Goal: Task Accomplishment & Management: Complete application form

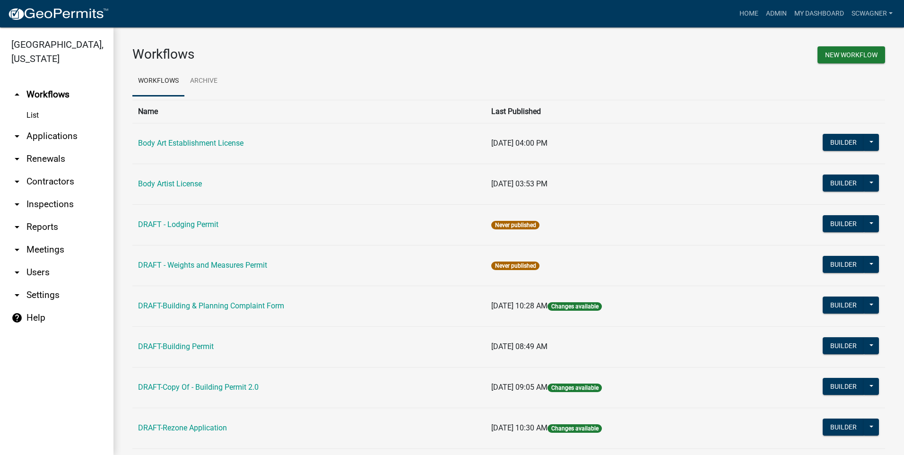
click at [61, 135] on link "arrow_drop_down Applications" at bounding box center [56, 136] width 113 height 23
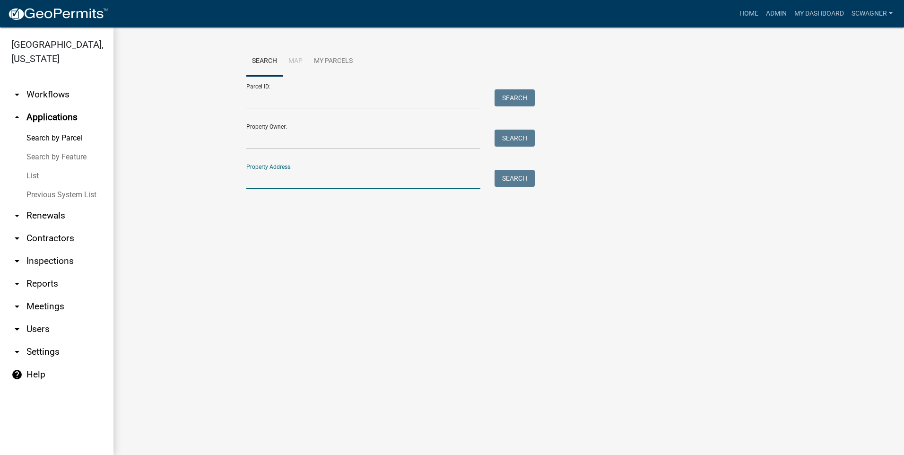
click at [267, 181] on input "Property Address:" at bounding box center [363, 179] width 234 height 19
type input "2272"
click at [516, 183] on button "Search" at bounding box center [514, 178] width 40 height 17
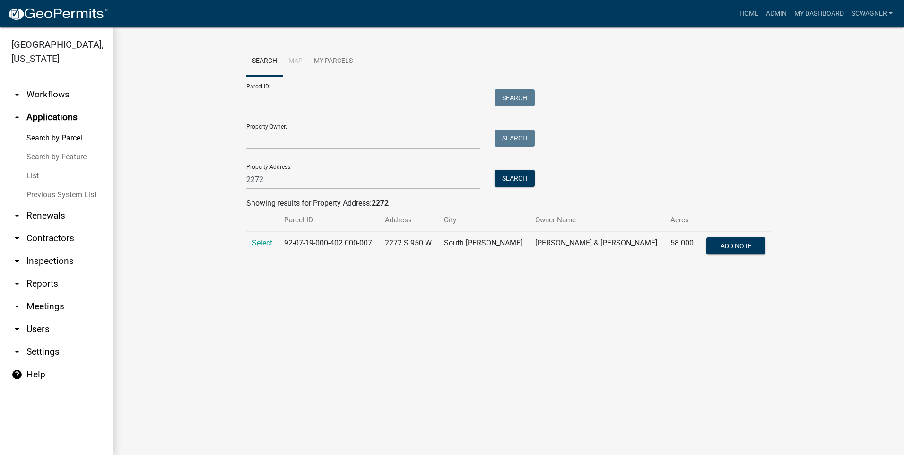
drag, startPoint x: 264, startPoint y: 245, endPoint x: 259, endPoint y: 257, distance: 12.9
click at [264, 245] on span "Select" at bounding box center [262, 242] width 20 height 9
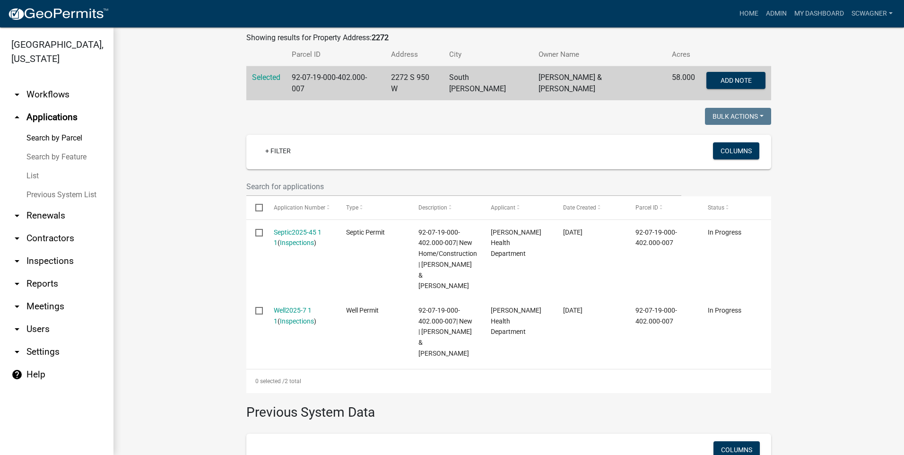
scroll to position [189, 0]
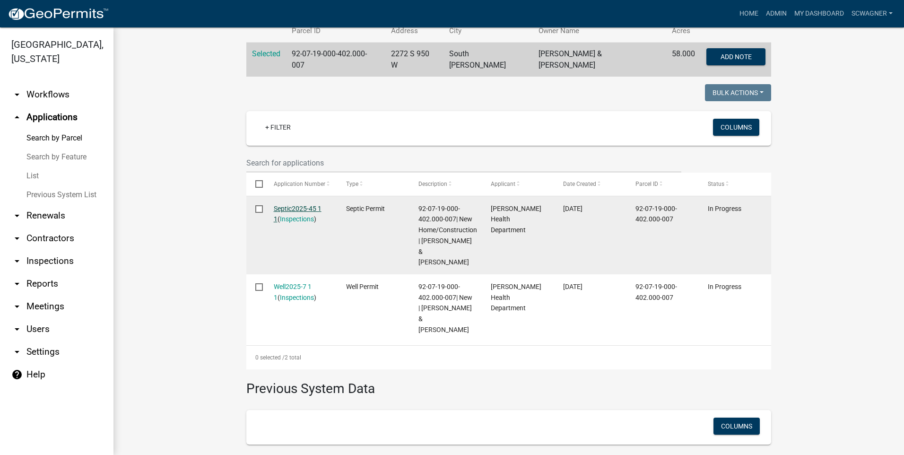
click at [288, 205] on link "Septic2025-45 1 1" at bounding box center [298, 214] width 48 height 18
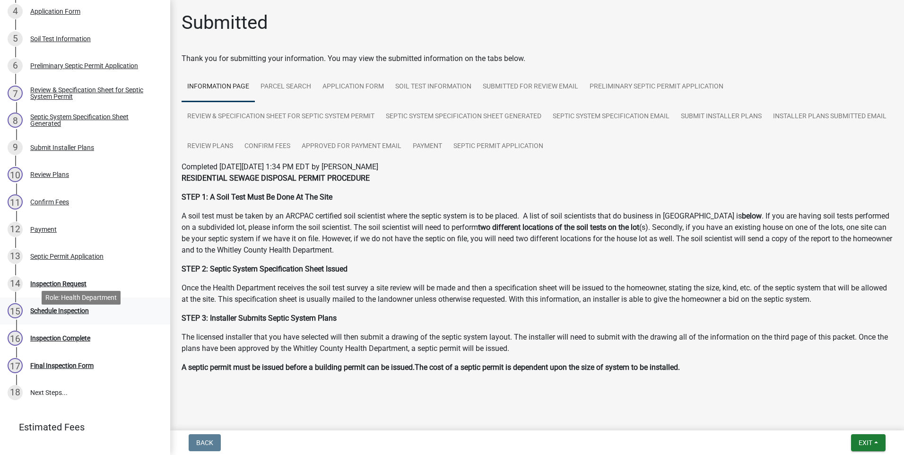
scroll to position [245, 0]
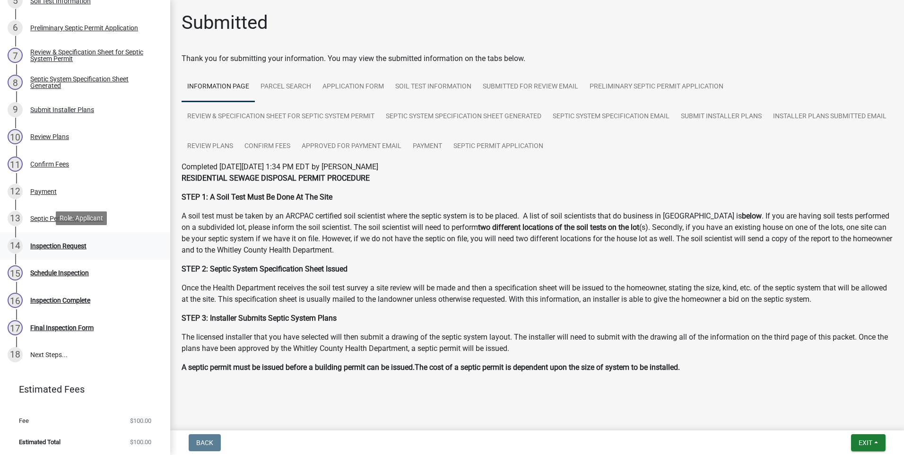
drag, startPoint x: 54, startPoint y: 244, endPoint x: 54, endPoint y: 250, distance: 5.2
click at [54, 245] on div "Inspection Request" at bounding box center [58, 245] width 56 height 7
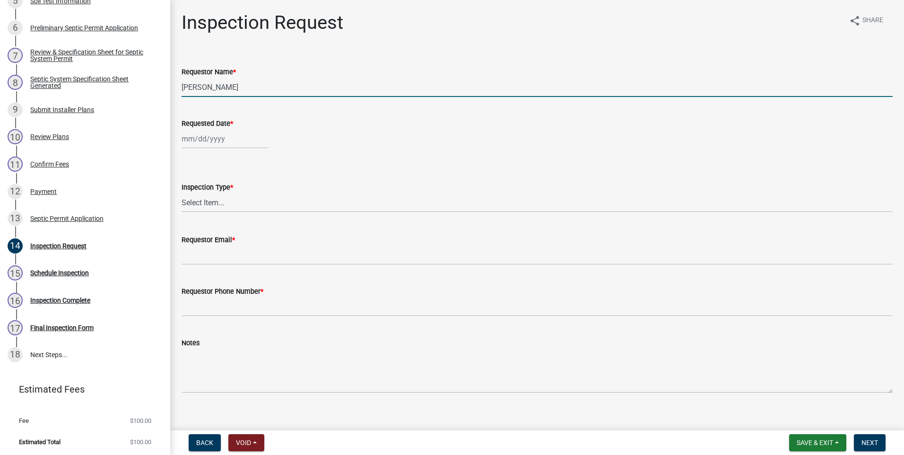
click at [239, 86] on input "[PERSON_NAME]" at bounding box center [536, 86] width 711 height 19
type input "L"
type input "[PERSON_NAME]"
click at [231, 139] on div at bounding box center [224, 138] width 86 height 19
select select "8"
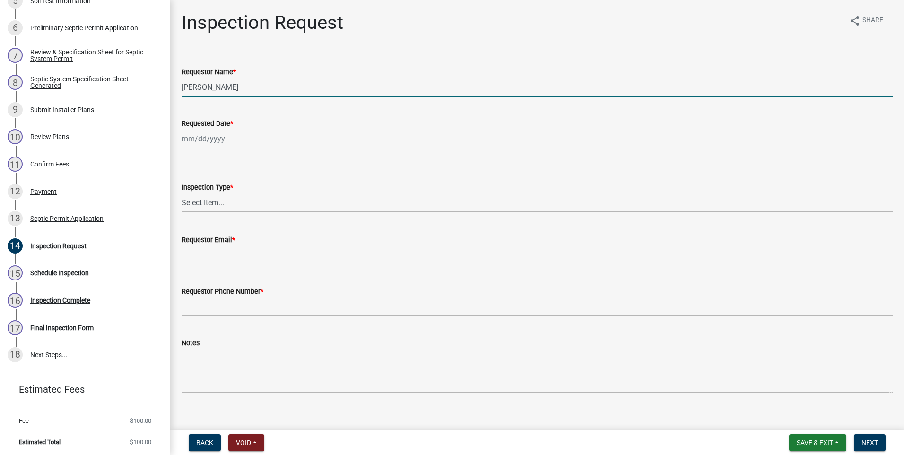
select select "2025"
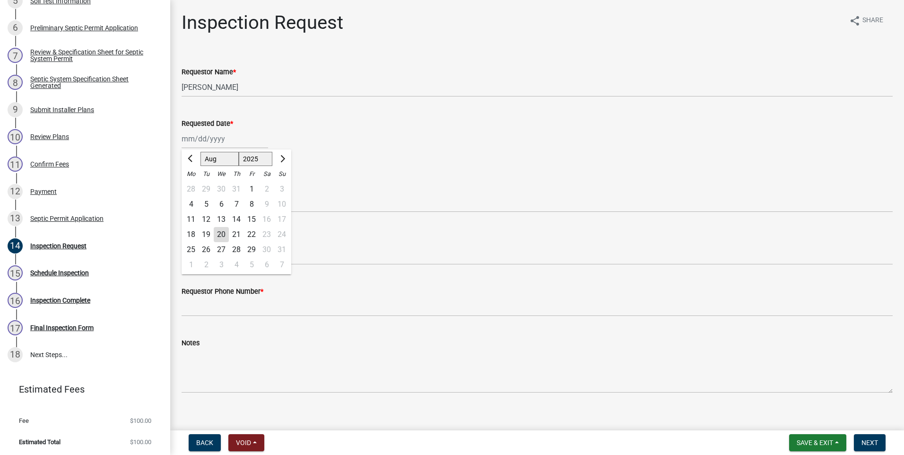
click at [205, 231] on div "19" at bounding box center [205, 234] width 15 height 15
type input "[DATE]"
click at [218, 196] on select "Select Item... Septic Inspection" at bounding box center [536, 202] width 711 height 19
click at [181, 193] on select "Select Item... Septic Inspection" at bounding box center [536, 202] width 711 height 19
select select "dfdf2d03-a7c8-425d-a127-69a28e6ecd25"
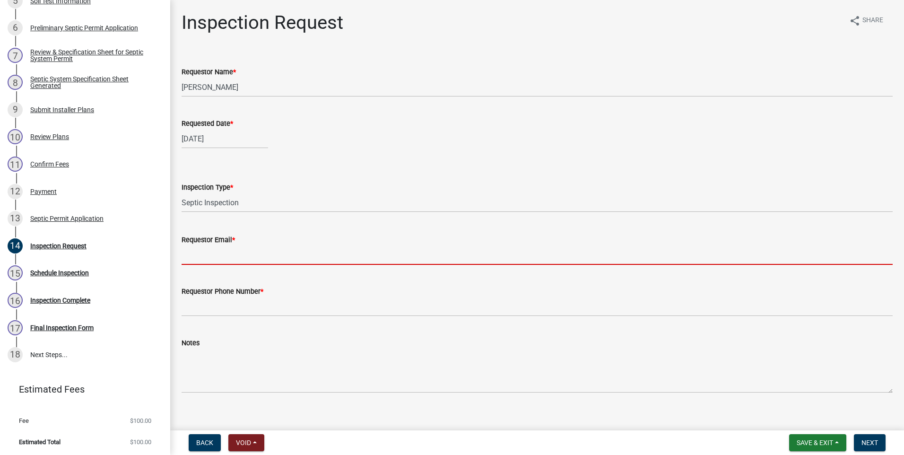
click at [209, 254] on input "Requestor Email *" at bounding box center [536, 254] width 711 height 19
type input "[EMAIL_ADDRESS][DOMAIN_NAME]"
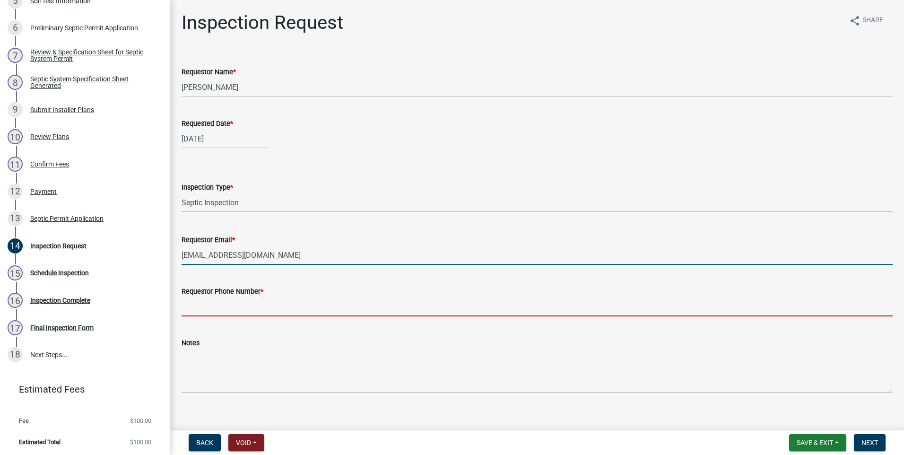
type input "2602483121"
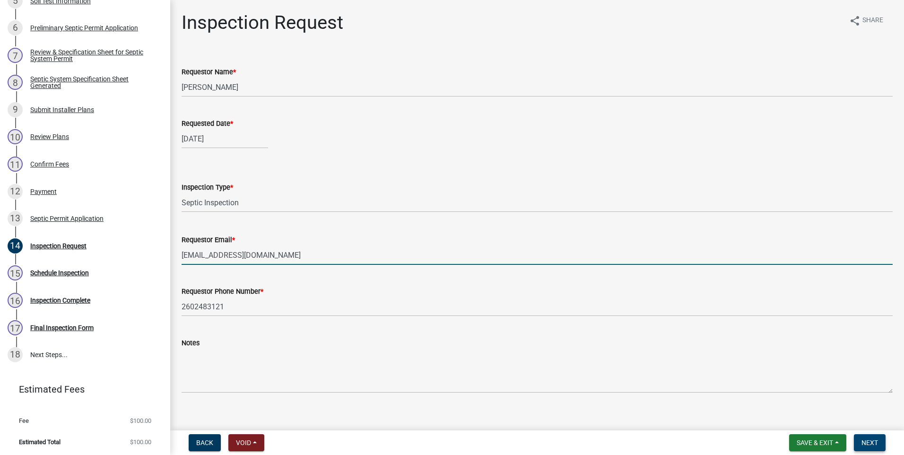
click at [876, 442] on span "Next" at bounding box center [869, 443] width 17 height 8
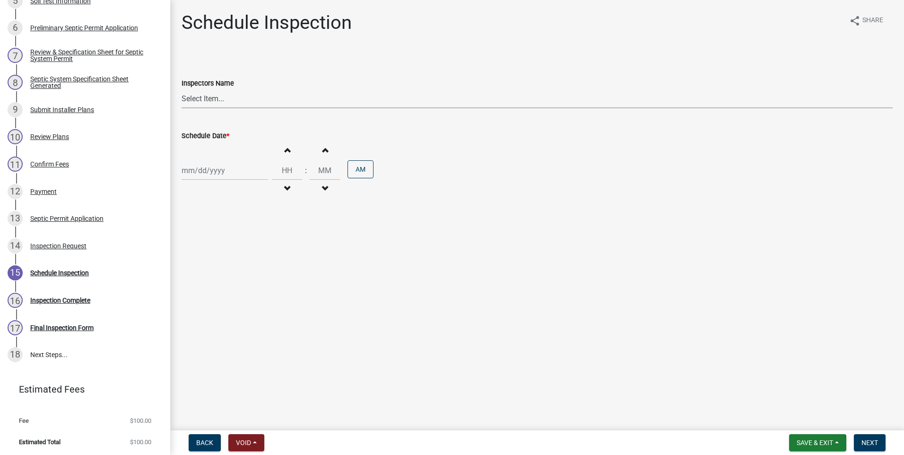
click at [210, 101] on select "Select Item... swagner ([PERSON_NAME] [PERSON_NAME]) [PERSON_NAME] ([PERSON_NAM…" at bounding box center [536, 98] width 711 height 19
select select "f7ad9f8f-cb11-4988-8b83-06889c6c21fa"
click at [181, 89] on select "Select Item... swagner ([PERSON_NAME] [PERSON_NAME]) [PERSON_NAME] ([PERSON_NAM…" at bounding box center [536, 98] width 711 height 19
select select "8"
select select "2025"
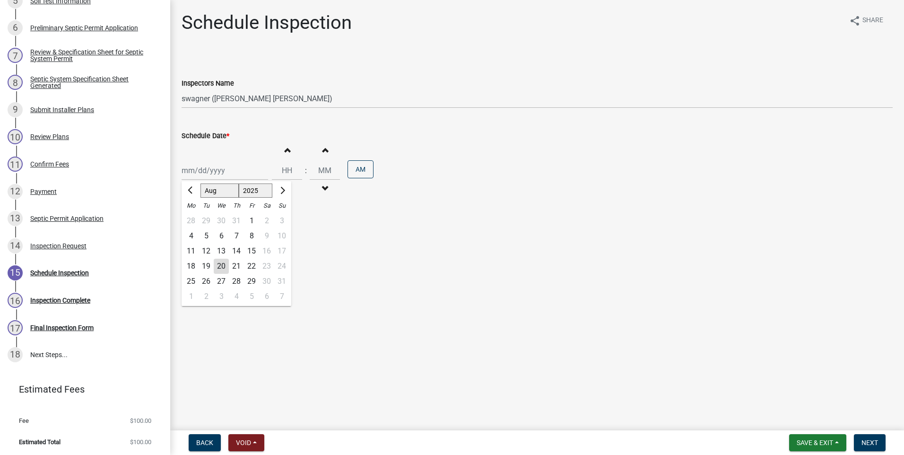
click at [207, 173] on div "[PERSON_NAME] Feb Mar Apr [PERSON_NAME][DATE] Oct Nov [DATE] 1526 1527 1528 152…" at bounding box center [224, 170] width 86 height 19
click at [207, 266] on div "19" at bounding box center [205, 265] width 15 height 15
type input "[DATE]"
click at [285, 153] on button "Increment hours" at bounding box center [287, 149] width 20 height 17
type input "01"
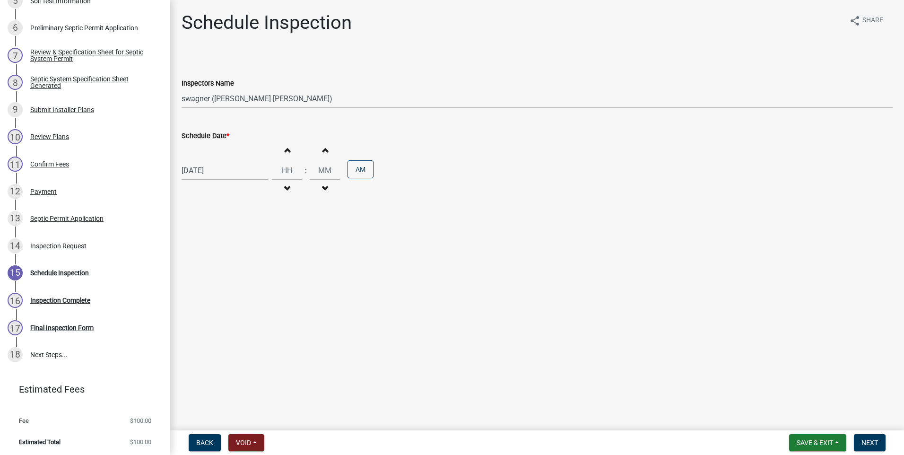
type input "00"
click at [285, 153] on button "Increment hours" at bounding box center [287, 149] width 20 height 17
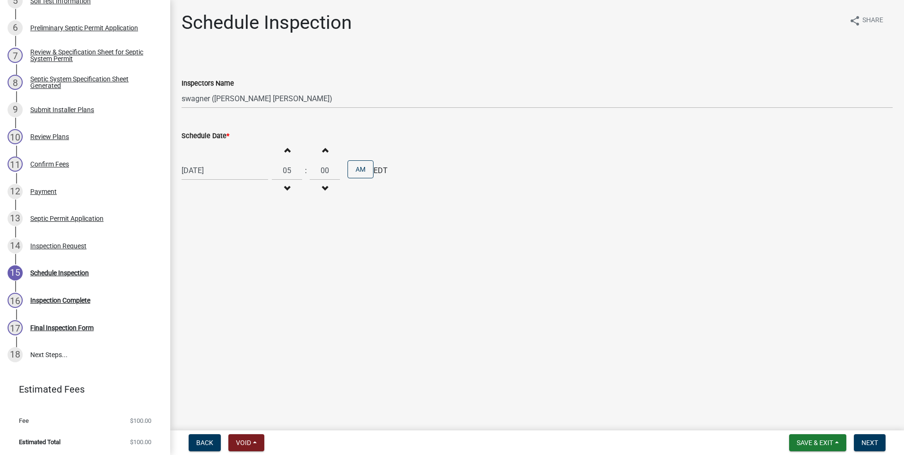
click at [285, 153] on button "Increment hours" at bounding box center [287, 149] width 20 height 17
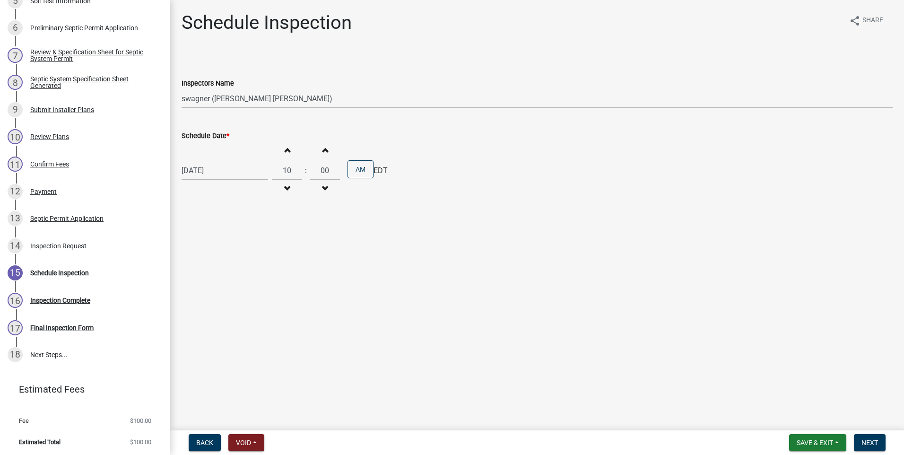
click at [285, 153] on button "Increment hours" at bounding box center [287, 149] width 20 height 17
type input "12"
click at [322, 147] on span "button" at bounding box center [324, 150] width 5 height 8
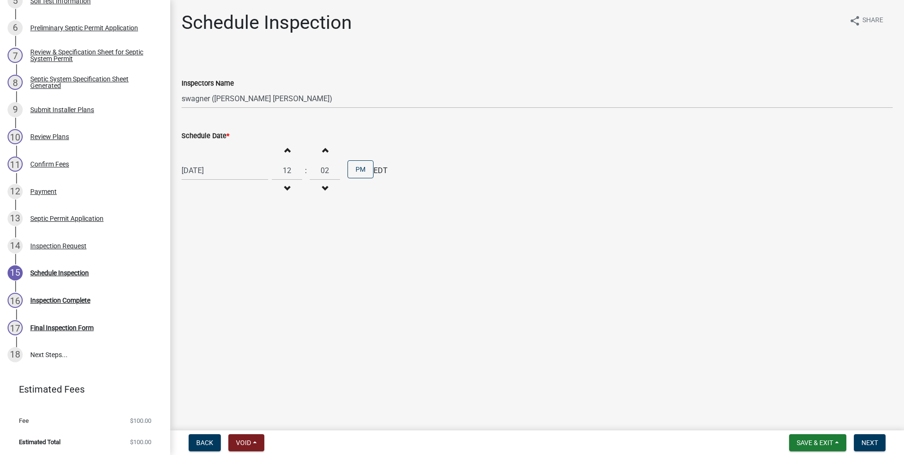
click at [322, 148] on span "button" at bounding box center [324, 150] width 5 height 8
click at [322, 149] on span "button" at bounding box center [324, 150] width 5 height 8
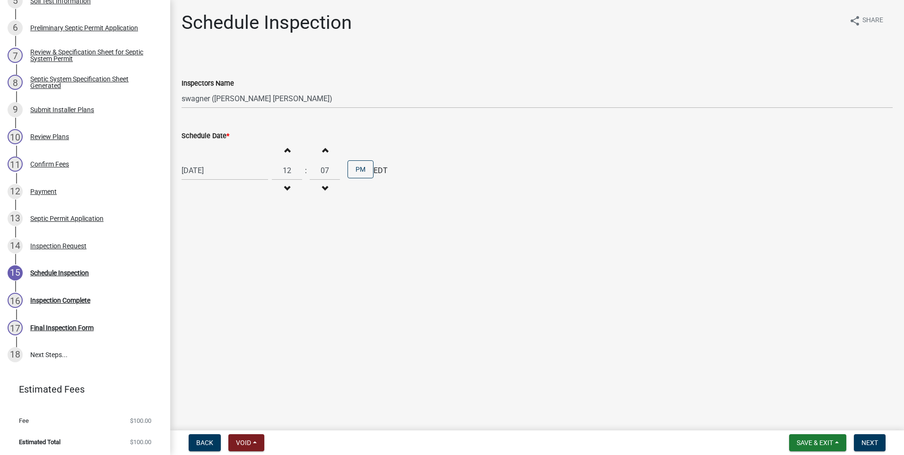
click at [322, 149] on span "button" at bounding box center [324, 150] width 5 height 8
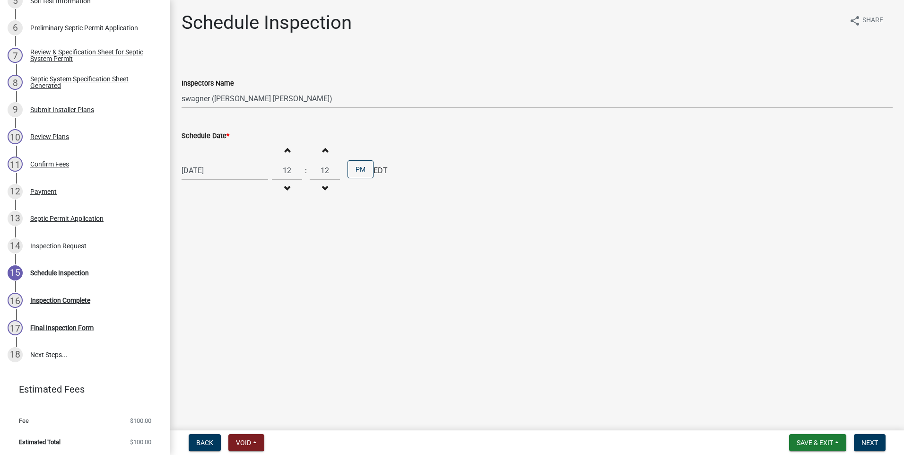
click at [322, 149] on span "button" at bounding box center [324, 150] width 5 height 8
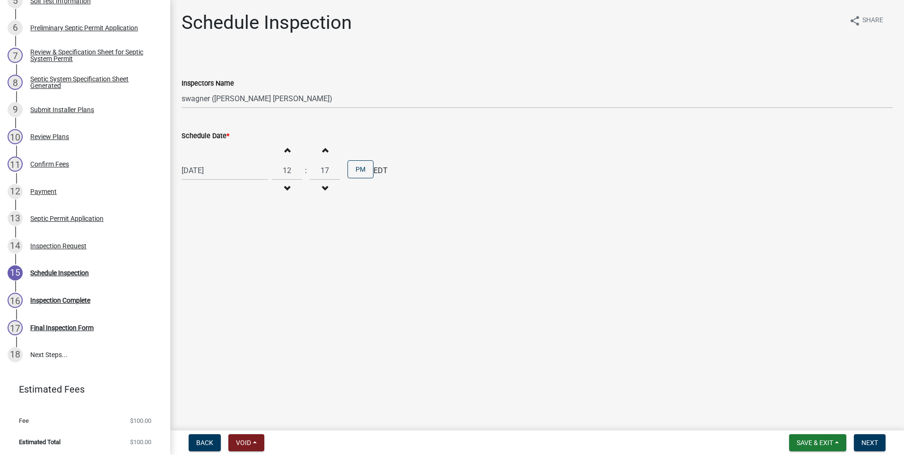
click at [322, 149] on span "button" at bounding box center [324, 150] width 5 height 8
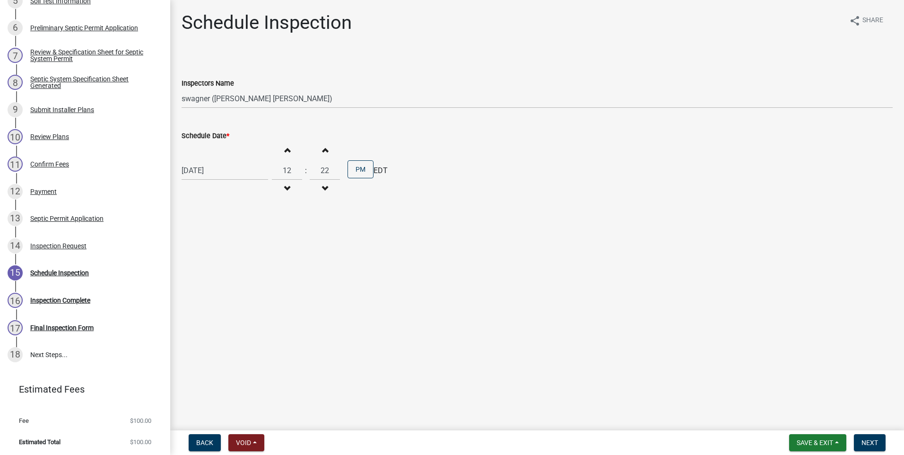
click at [322, 149] on span "button" at bounding box center [324, 150] width 5 height 8
click at [322, 150] on span "button" at bounding box center [324, 150] width 5 height 8
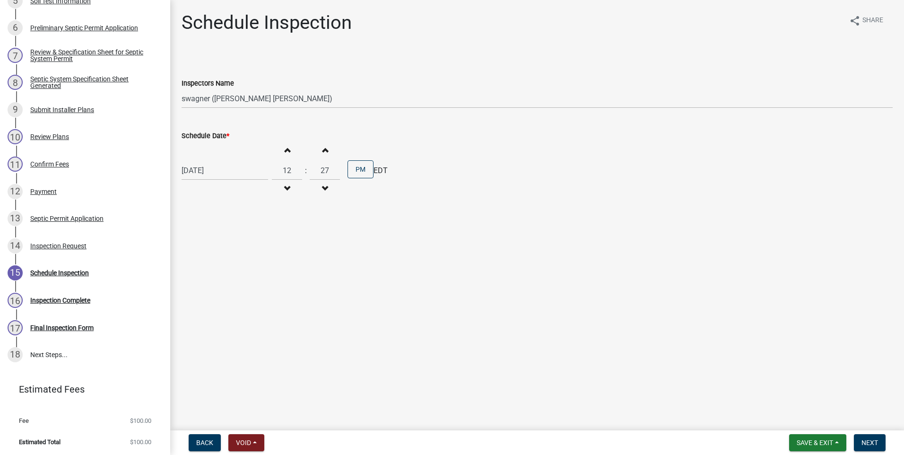
click at [322, 150] on span "button" at bounding box center [324, 150] width 5 height 8
click at [322, 186] on span "button" at bounding box center [324, 189] width 5 height 8
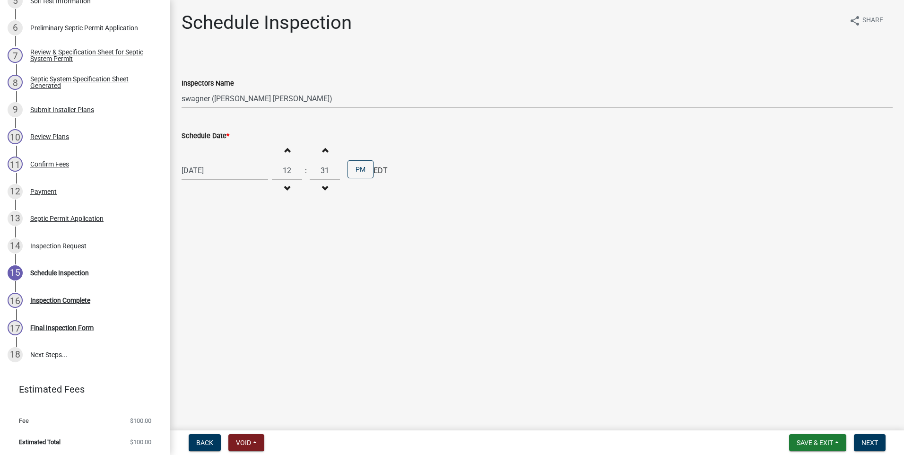
type input "30"
click at [865, 439] on span "Next" at bounding box center [869, 443] width 17 height 8
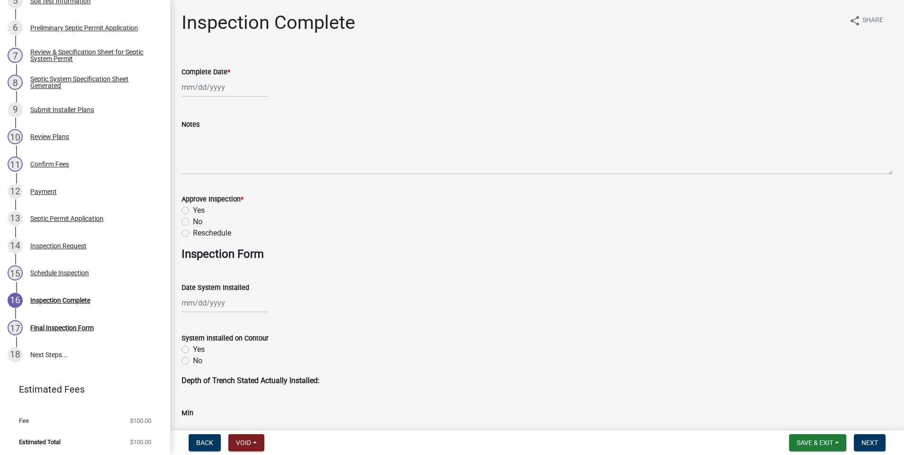
click at [204, 87] on div at bounding box center [224, 86] width 86 height 19
select select "8"
select select "2025"
click at [206, 181] on div "19" at bounding box center [205, 182] width 15 height 15
type input "[DATE]"
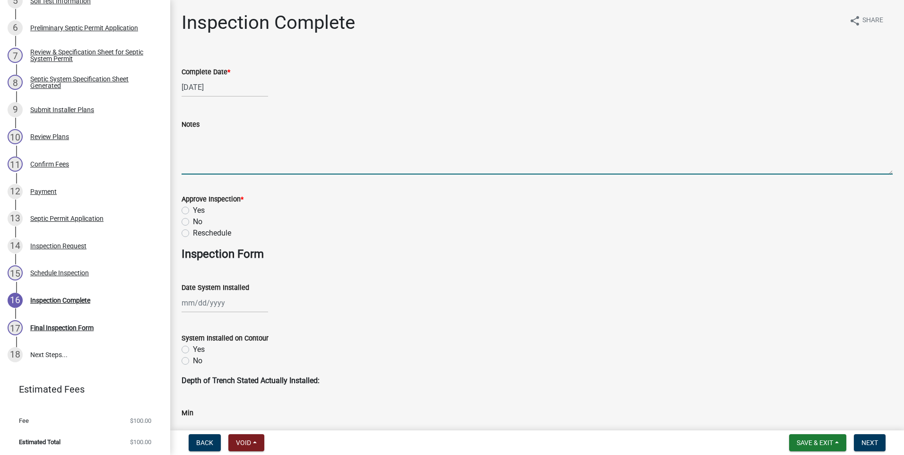
click at [212, 156] on textarea "Notes" at bounding box center [536, 152] width 711 height 44
type textarea "Septic installed by 440 Dirt Co., sand bed is covered and crowned with 12" cove…"
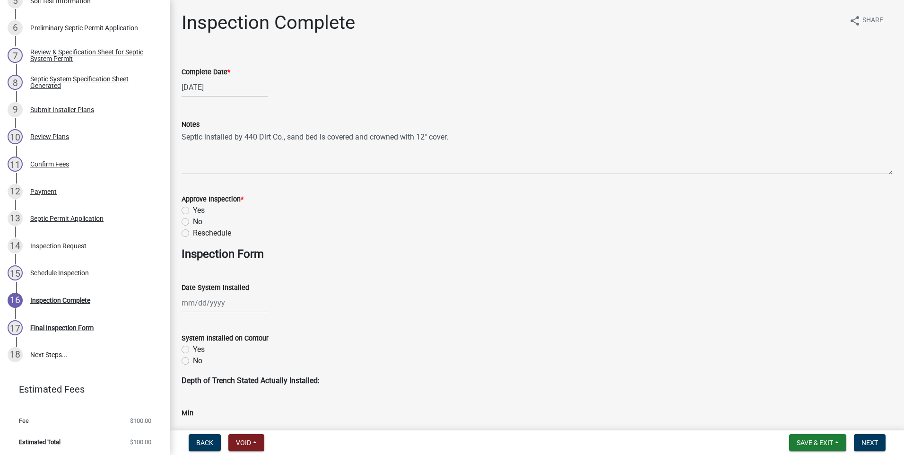
click at [193, 208] on label "Yes" at bounding box center [199, 210] width 12 height 11
click at [193, 208] on input "Yes" at bounding box center [196, 208] width 6 height 6
radio input "true"
select select "8"
select select "2025"
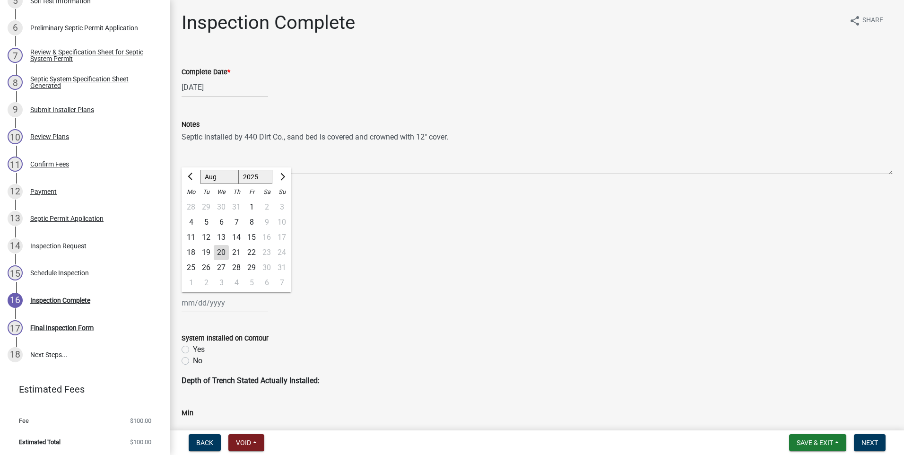
click at [216, 302] on div "[PERSON_NAME] Feb Mar Apr [PERSON_NAME][DATE] Oct Nov [DATE] 1526 1527 1528 152…" at bounding box center [224, 302] width 86 height 19
click at [207, 252] on div "19" at bounding box center [205, 252] width 15 height 15
type input "[DATE]"
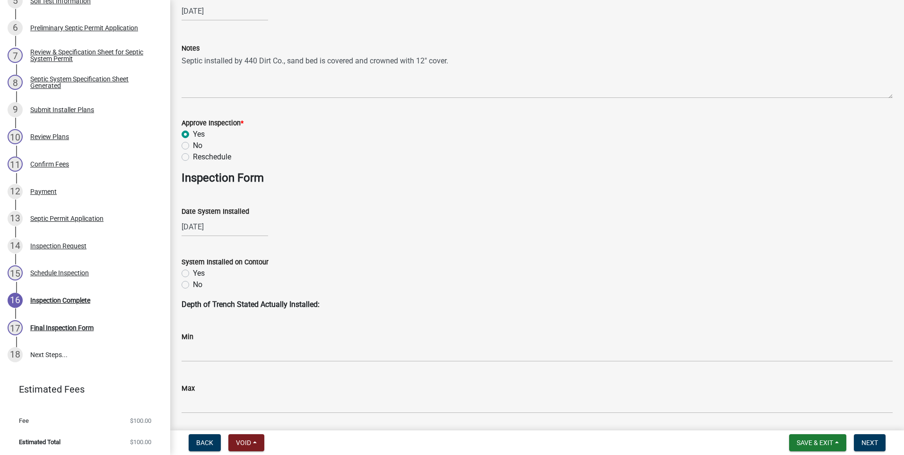
scroll to position [236, 0]
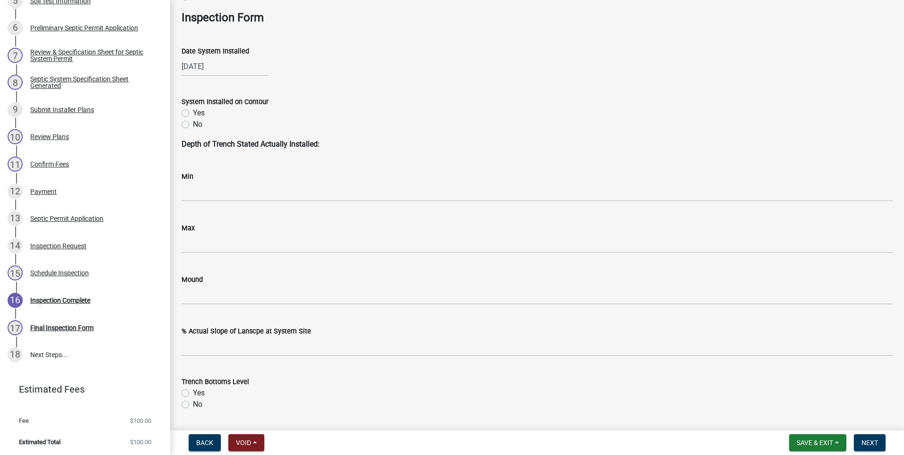
click at [193, 112] on label "Yes" at bounding box center [199, 112] width 12 height 11
click at [193, 112] on input "Yes" at bounding box center [196, 110] width 6 height 6
radio input "true"
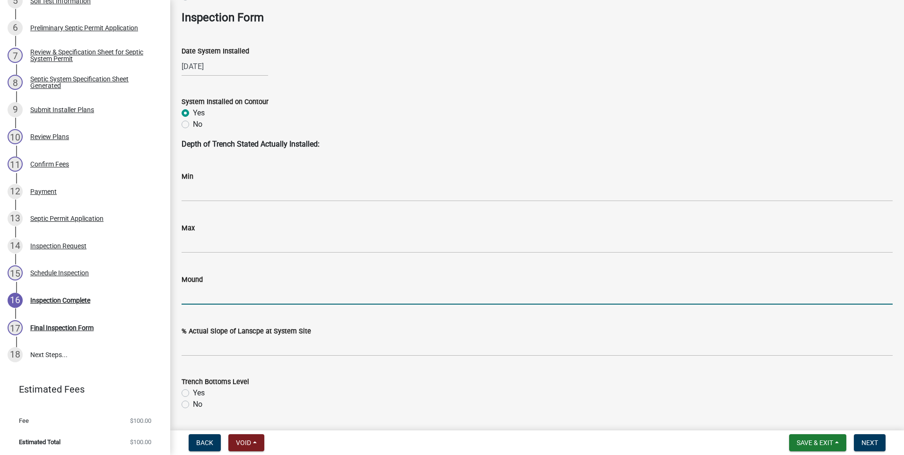
click at [188, 296] on input "Mound" at bounding box center [536, 294] width 711 height 19
type input "yes"
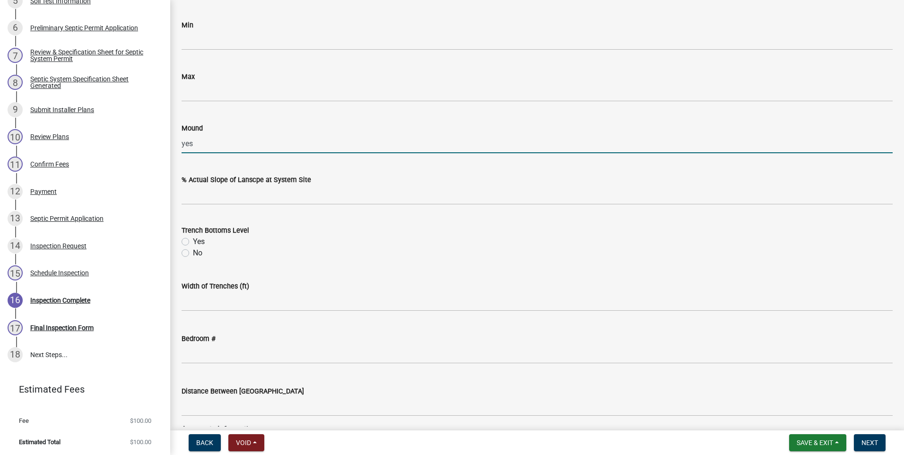
scroll to position [425, 0]
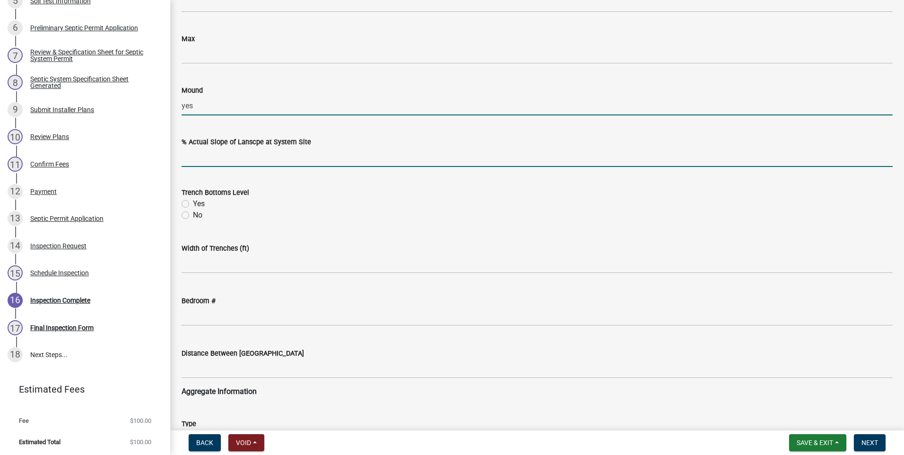
click at [226, 157] on input "text" at bounding box center [536, 156] width 711 height 19
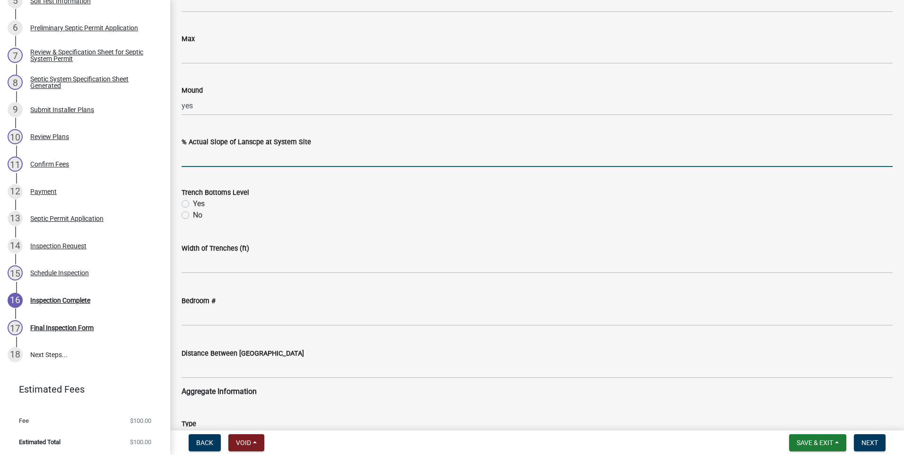
scroll to position [424, 0]
type input "3"
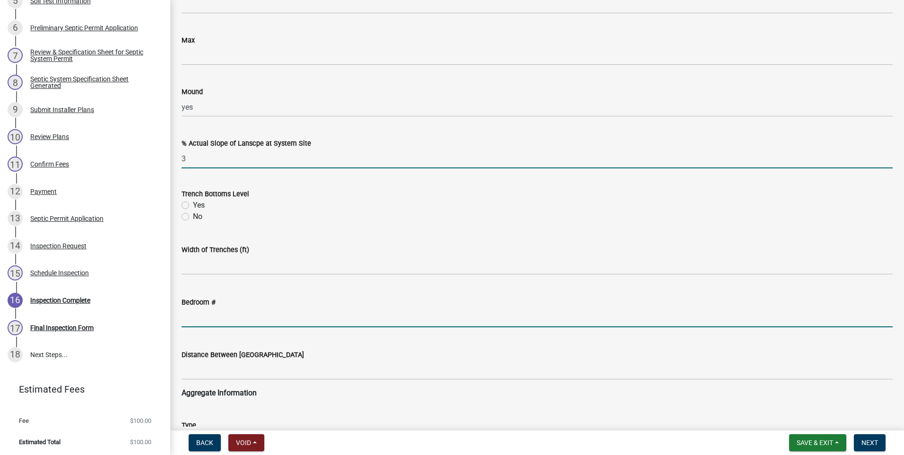
click at [209, 316] on input "text" at bounding box center [536, 317] width 711 height 19
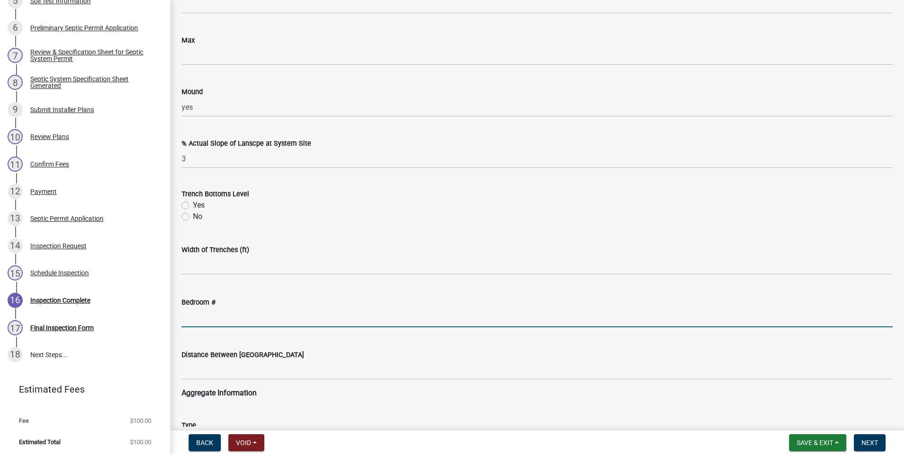
type input "3"
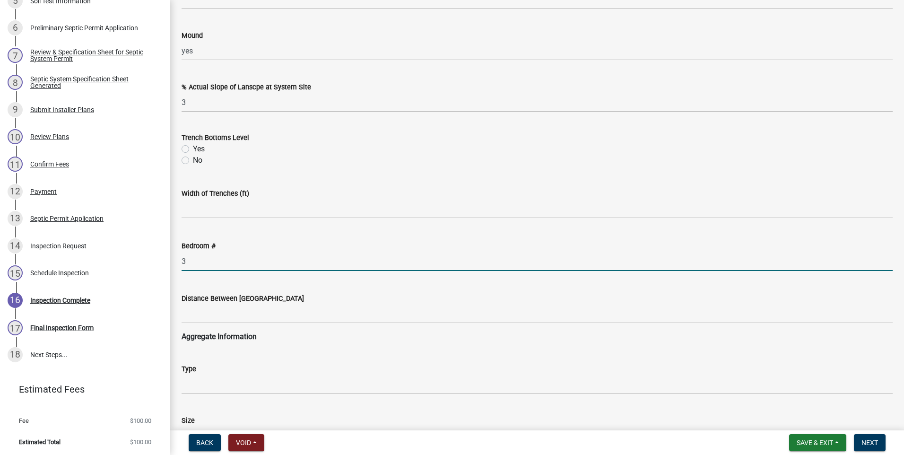
scroll to position [613, 0]
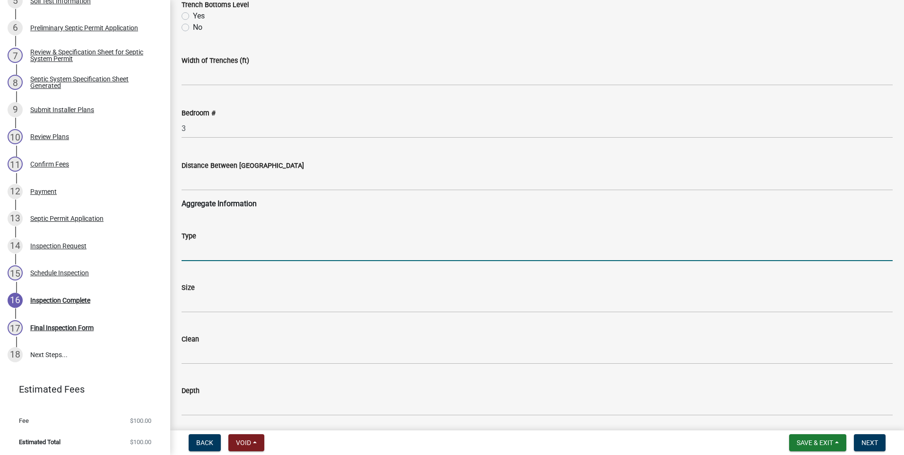
click at [221, 247] on input "Type" at bounding box center [536, 250] width 711 height 19
type input "sand"
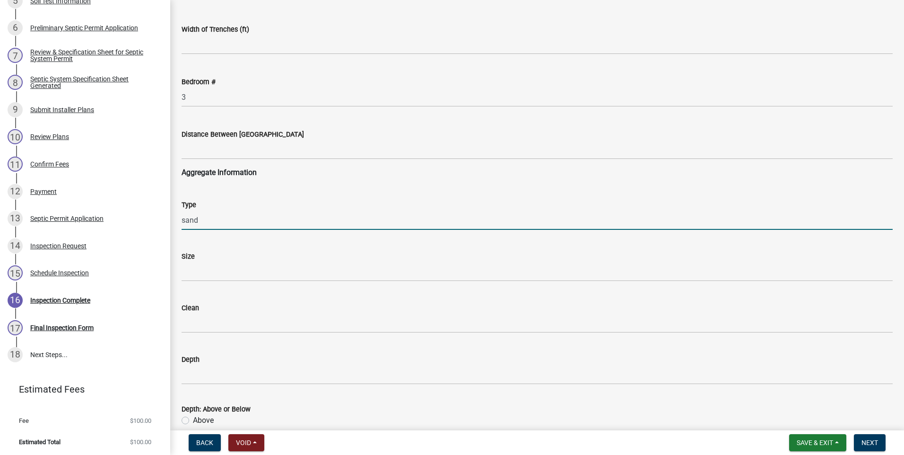
scroll to position [802, 0]
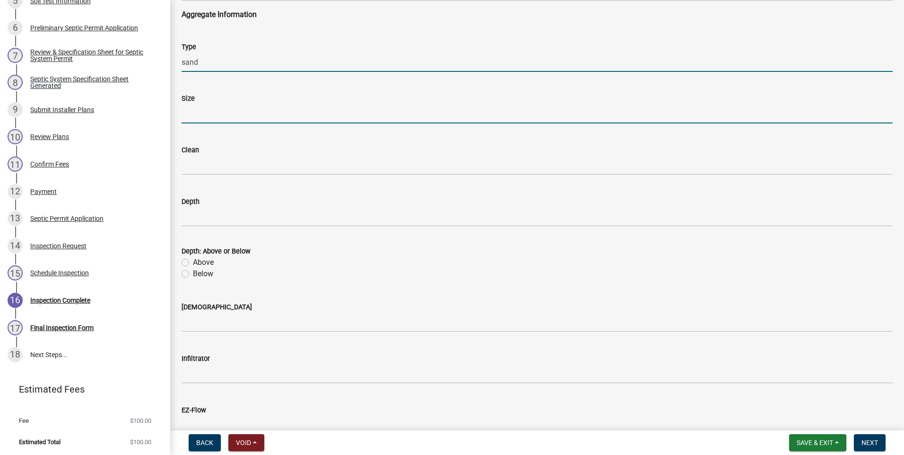
click at [195, 114] on input "Size" at bounding box center [536, 113] width 711 height 19
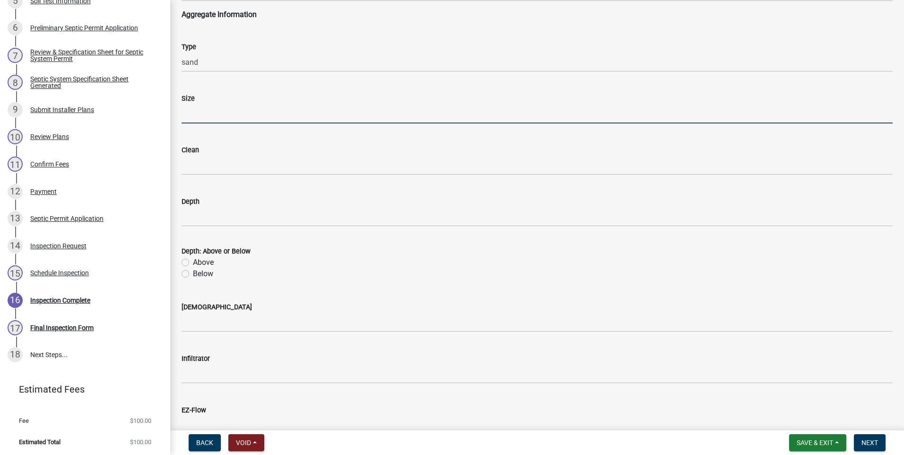
type input "23"
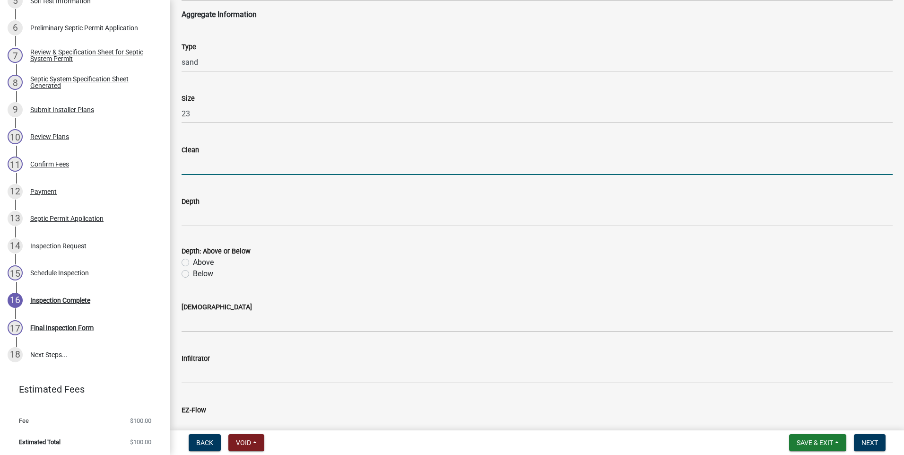
drag, startPoint x: 194, startPoint y: 161, endPoint x: 195, endPoint y: 169, distance: 7.6
click at [194, 162] on input "Clean" at bounding box center [536, 164] width 711 height 19
type input "yes"
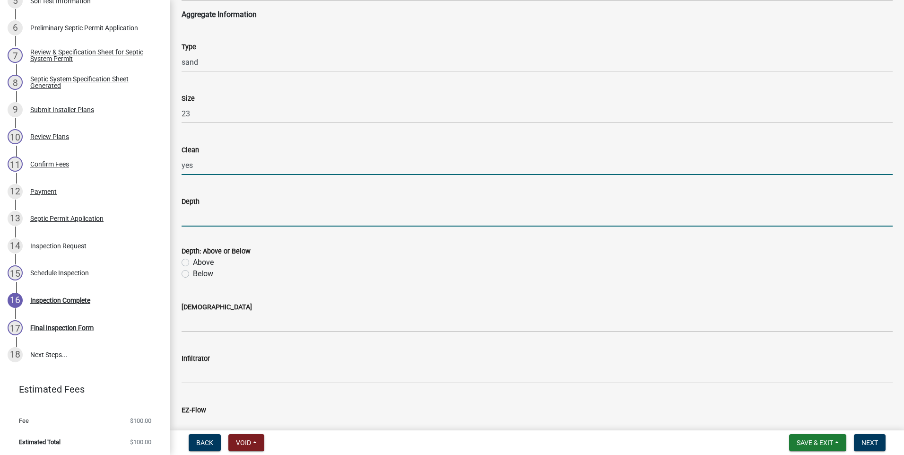
click at [200, 215] on input "Depth" at bounding box center [536, 216] width 711 height 19
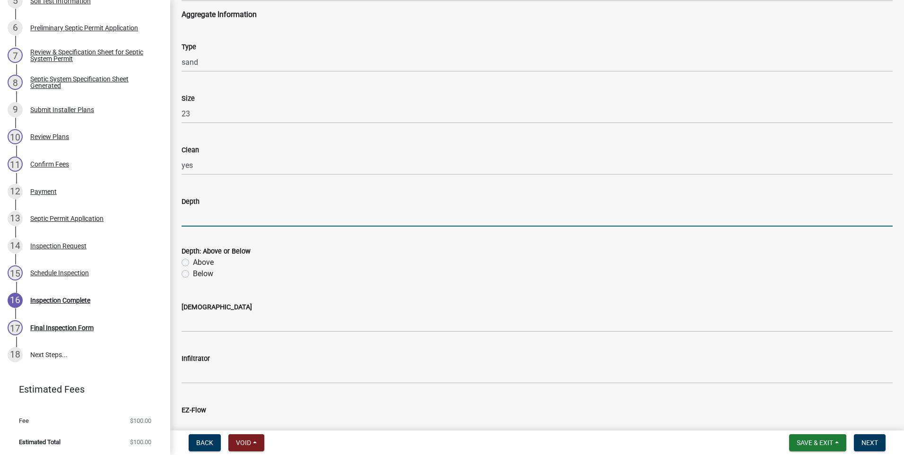
type input "6/3"
drag, startPoint x: 184, startPoint y: 273, endPoint x: 184, endPoint y: 279, distance: 6.6
click at [193, 276] on label "Below" at bounding box center [203, 273] width 20 height 11
click at [193, 274] on input "Below" at bounding box center [196, 271] width 6 height 6
radio input "true"
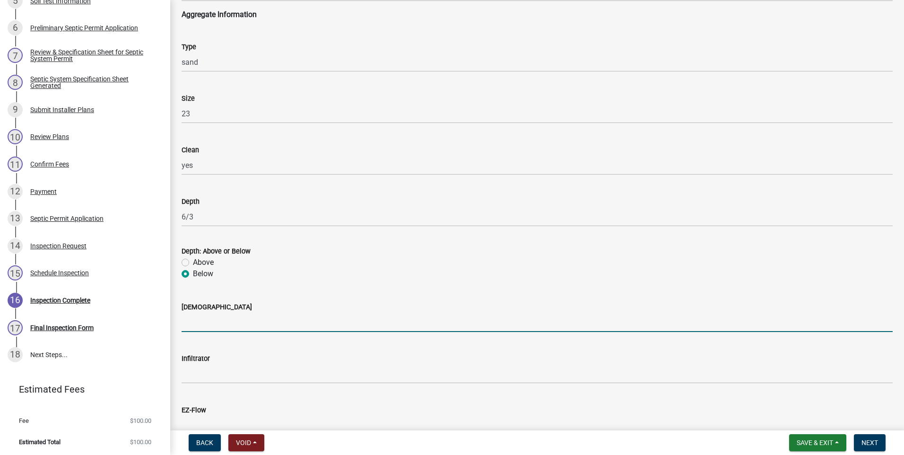
click at [191, 319] on input "[DEMOGRAPHIC_DATA]" at bounding box center [536, 321] width 711 height 19
type input "yes"
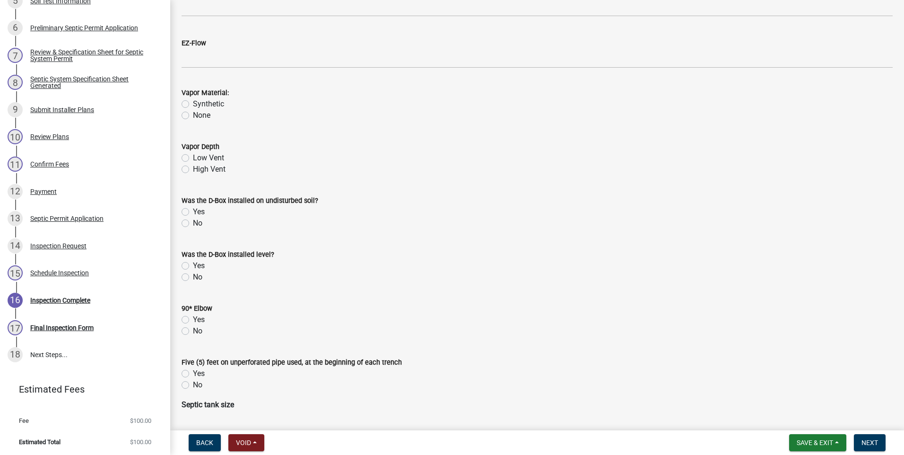
scroll to position [1180, 0]
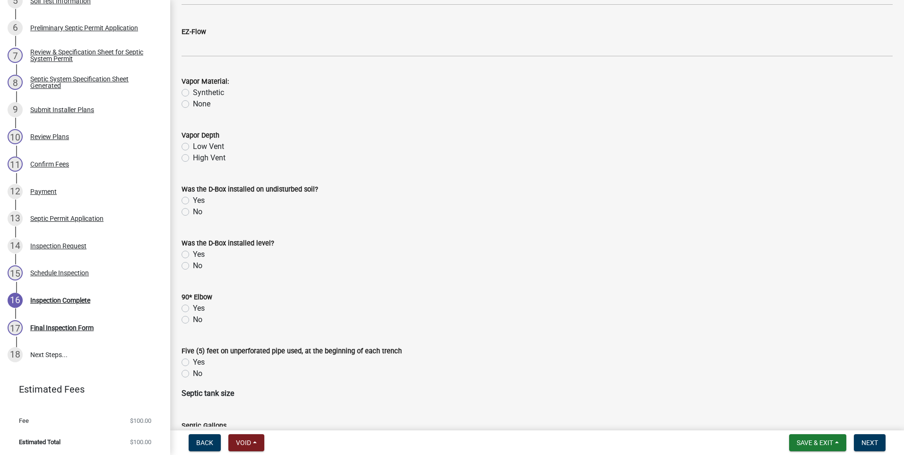
click at [193, 146] on label "Low Vent" at bounding box center [208, 146] width 31 height 11
click at [193, 146] on input "Low Vent" at bounding box center [196, 144] width 6 height 6
radio input "true"
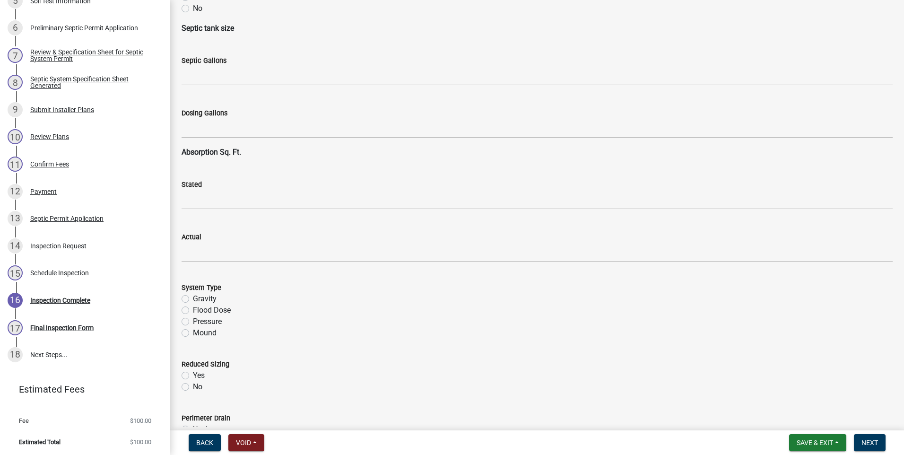
scroll to position [1558, 0]
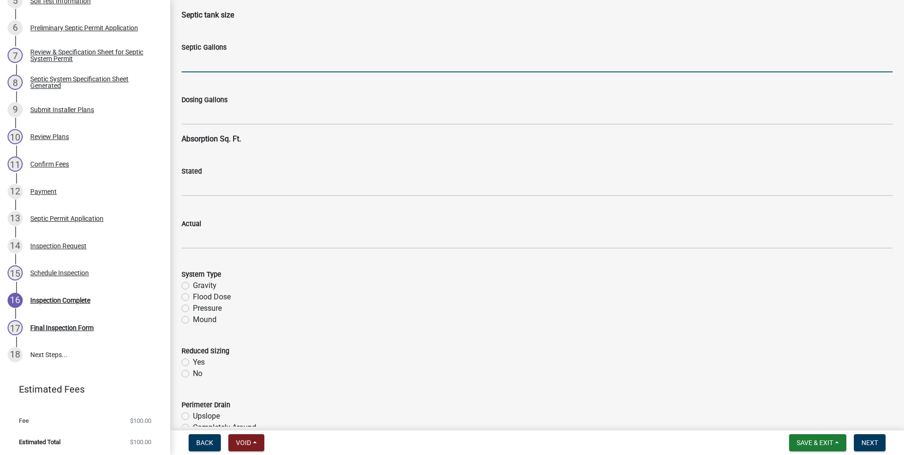
click at [190, 60] on input "text" at bounding box center [536, 62] width 711 height 19
type input "1000"
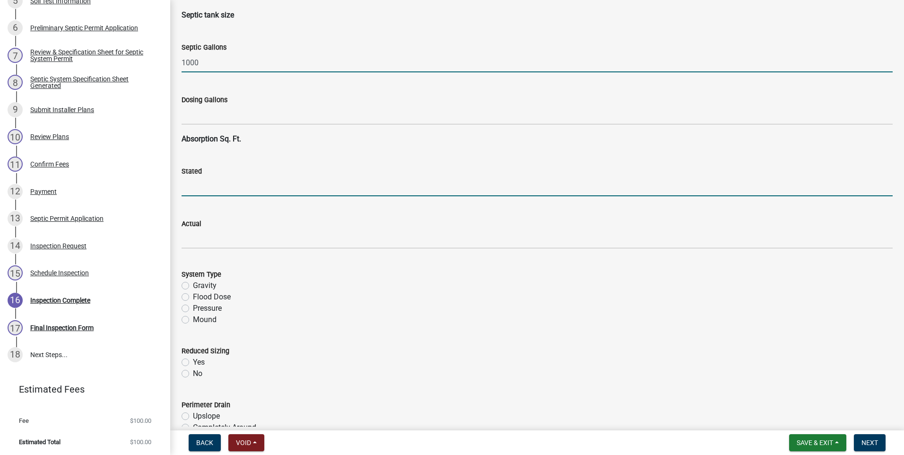
click at [205, 187] on input "text" at bounding box center [536, 186] width 711 height 19
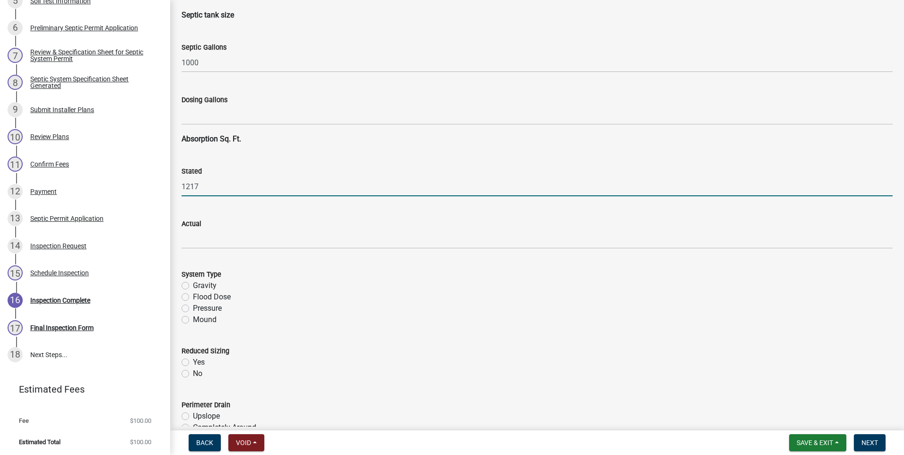
type input "1217"
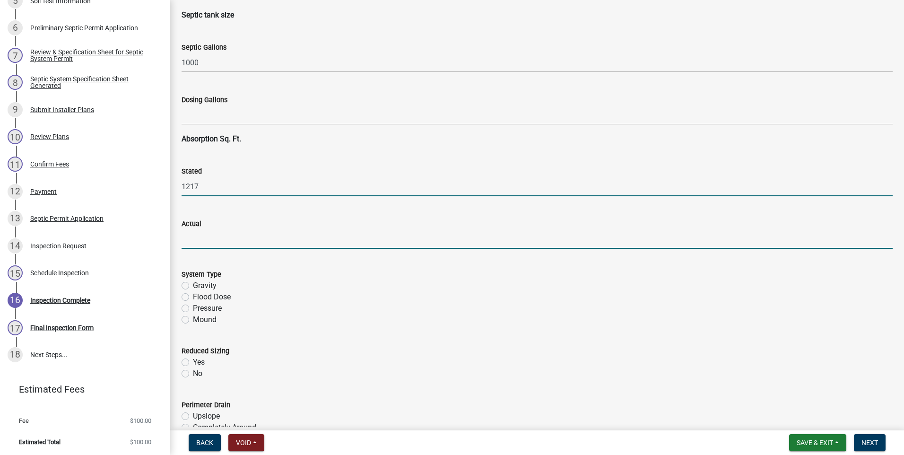
click at [198, 234] on input "text" at bounding box center [536, 238] width 711 height 19
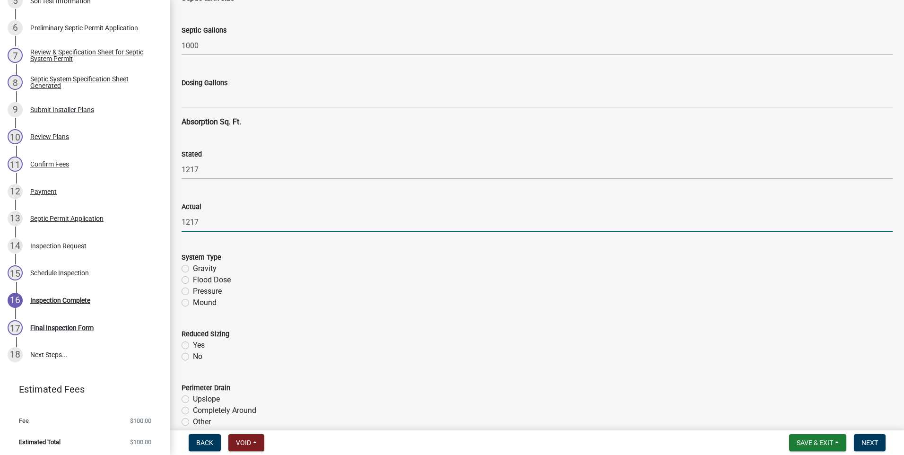
scroll to position [1605, 0]
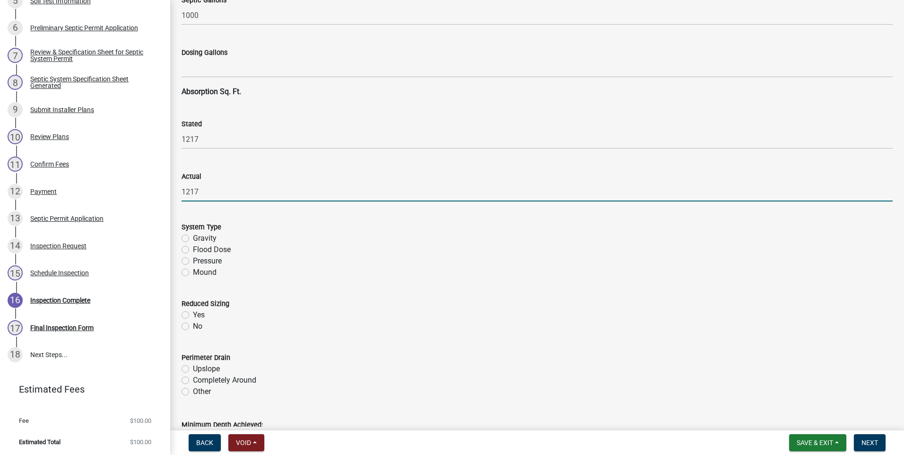
type input "1217"
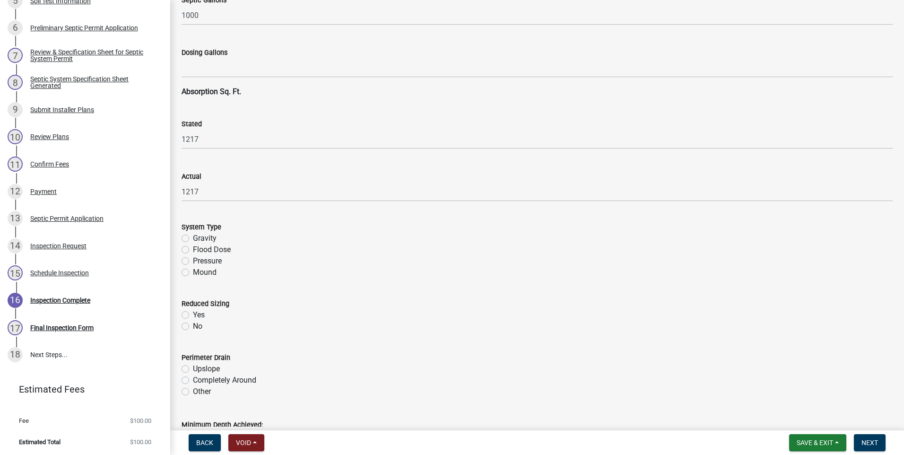
click at [193, 273] on label "Mound" at bounding box center [205, 272] width 24 height 11
click at [193, 273] on input "Mound" at bounding box center [196, 270] width 6 height 6
radio input "true"
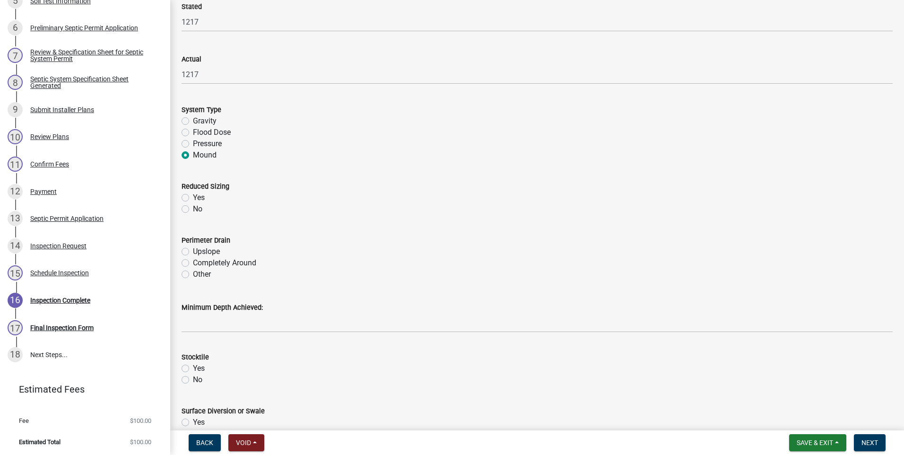
scroll to position [1747, 0]
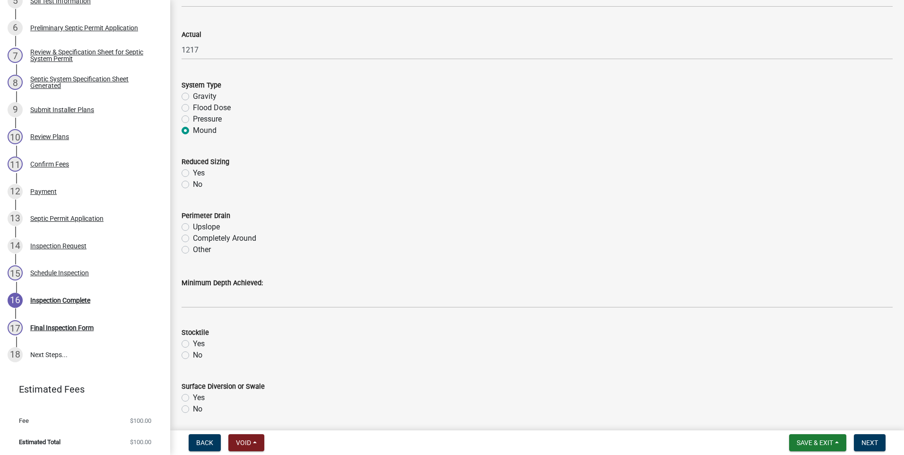
click at [193, 185] on label "No" at bounding box center [197, 184] width 9 height 11
click at [193, 185] on input "No" at bounding box center [196, 182] width 6 height 6
radio input "true"
click at [193, 237] on label "Completely Around" at bounding box center [224, 237] width 63 height 11
click at [193, 237] on input "Completely Around" at bounding box center [196, 235] width 6 height 6
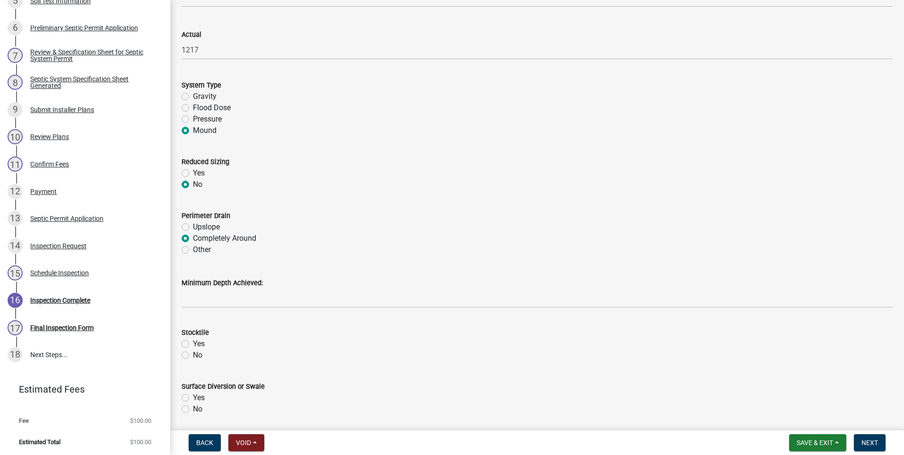
radio input "true"
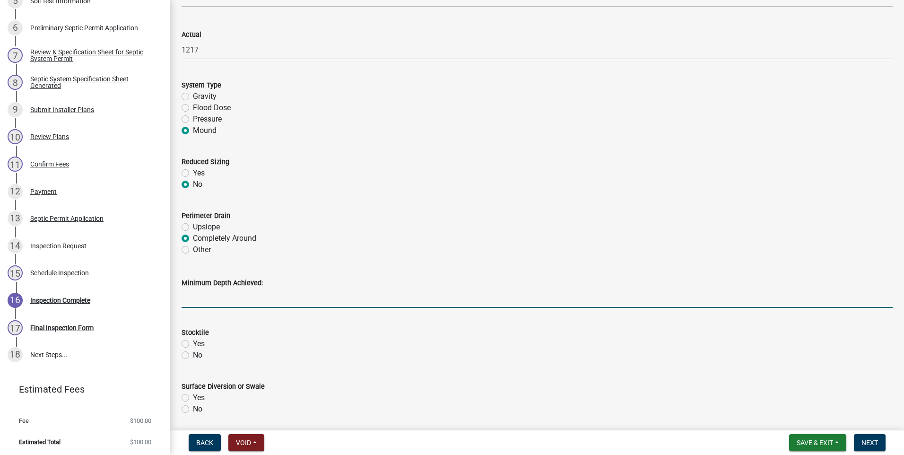
click at [199, 297] on input "Minimum Depth Achieved:" at bounding box center [536, 297] width 711 height 19
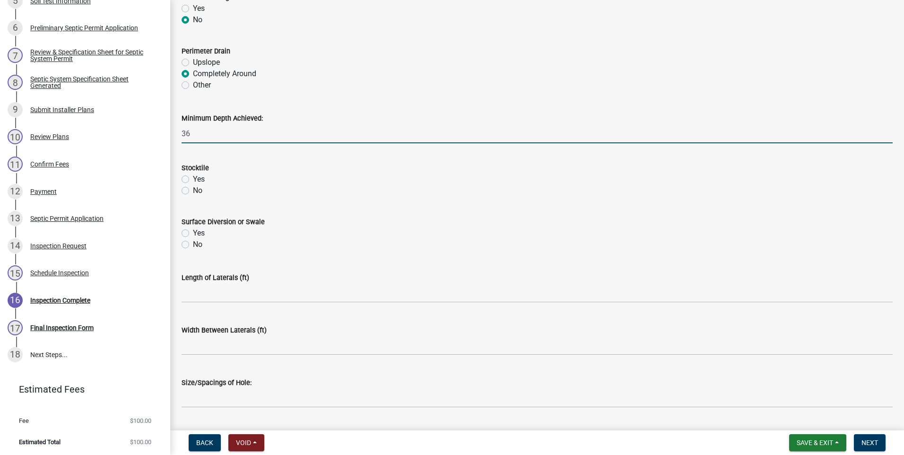
scroll to position [1936, 0]
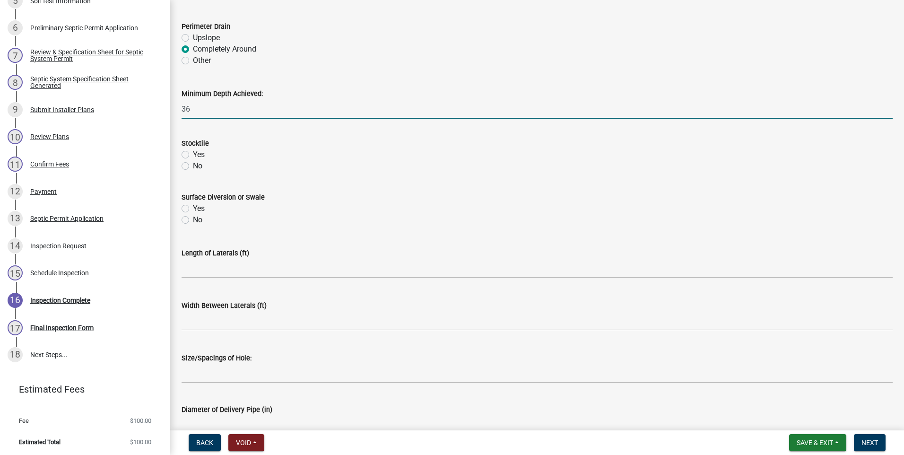
type input "36"
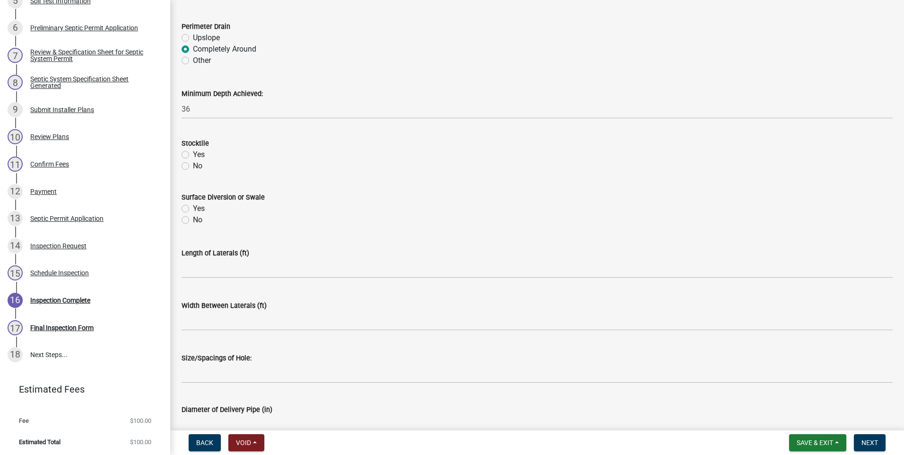
click at [193, 155] on label "Yes" at bounding box center [199, 154] width 12 height 11
click at [193, 155] on input "Yes" at bounding box center [196, 152] width 6 height 6
radio input "true"
click at [193, 208] on label "Yes" at bounding box center [199, 208] width 12 height 11
click at [193, 208] on input "Yes" at bounding box center [196, 206] width 6 height 6
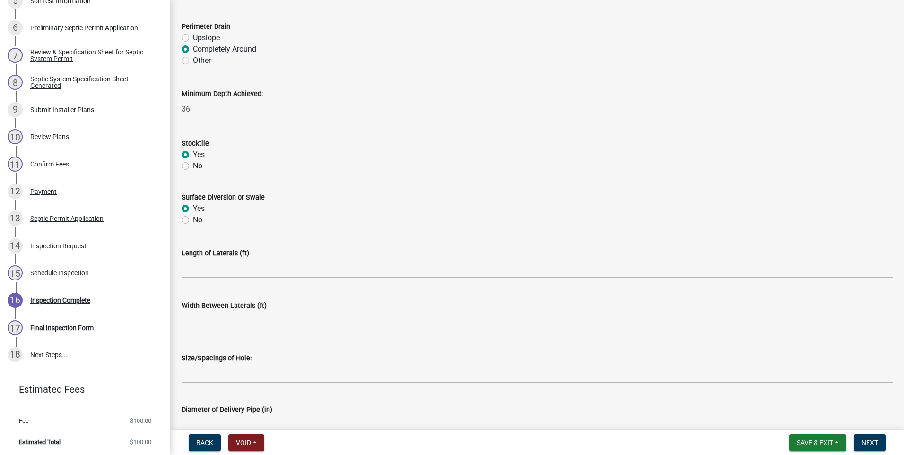
radio input "true"
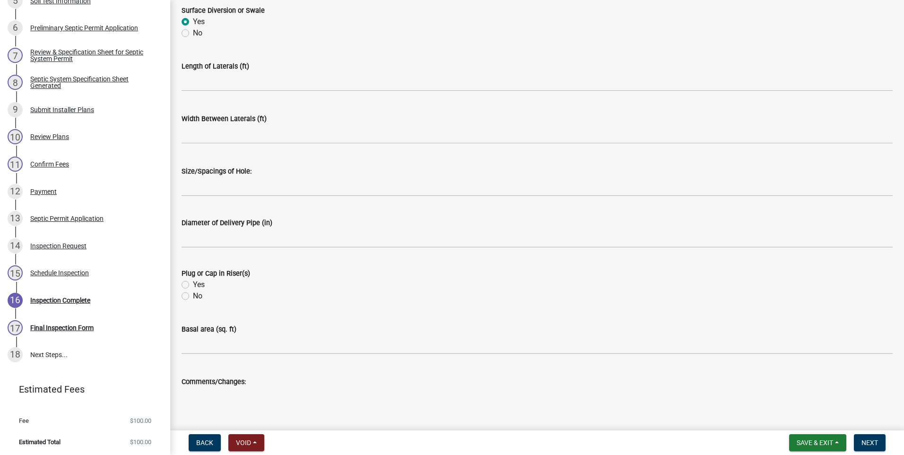
scroll to position [2125, 0]
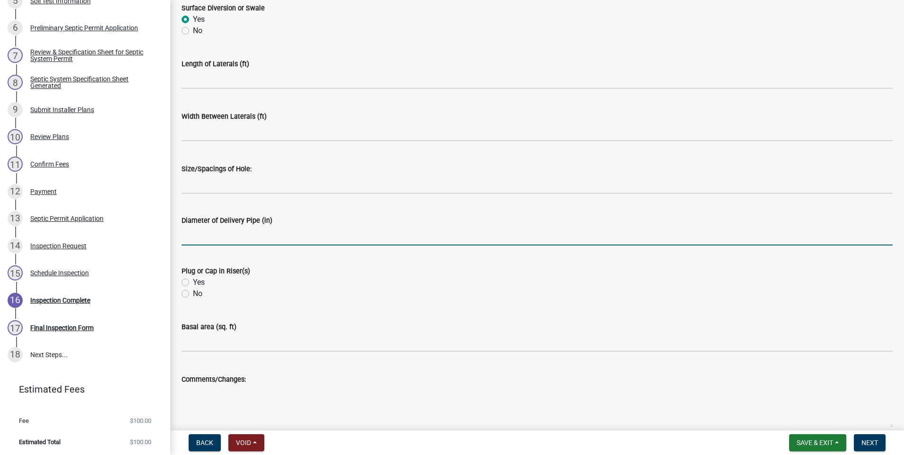
click at [244, 238] on input "text" at bounding box center [536, 235] width 711 height 19
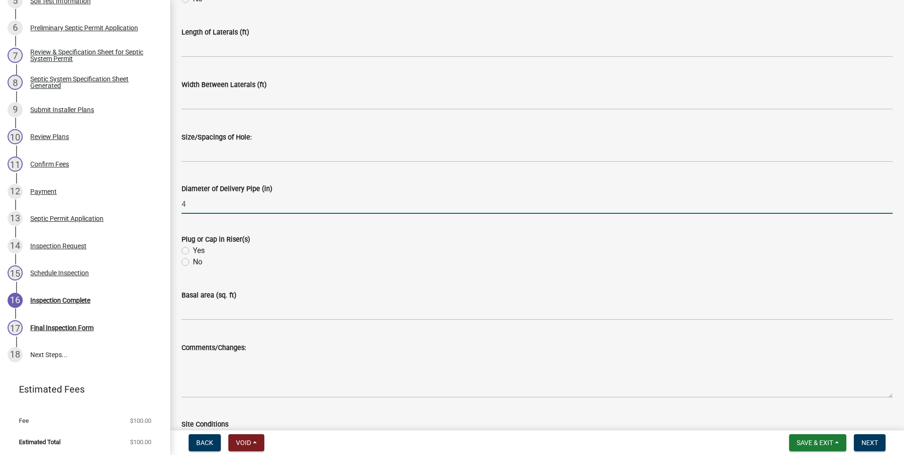
scroll to position [2267, 0]
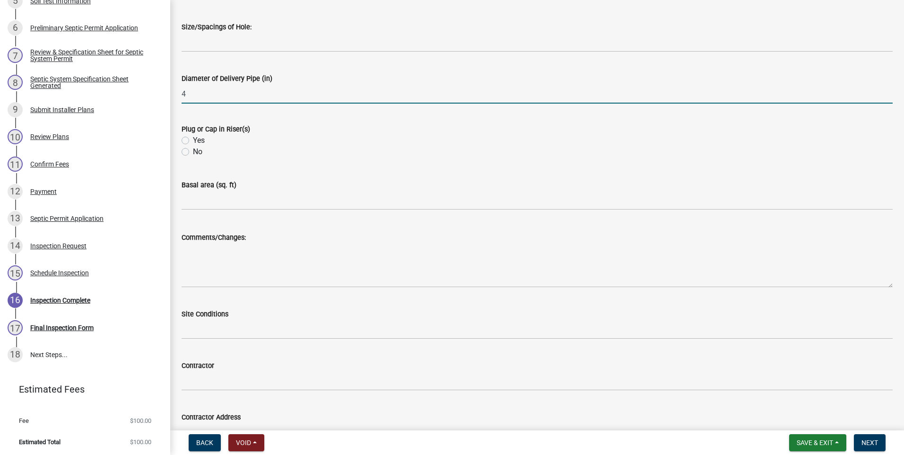
type input "4"
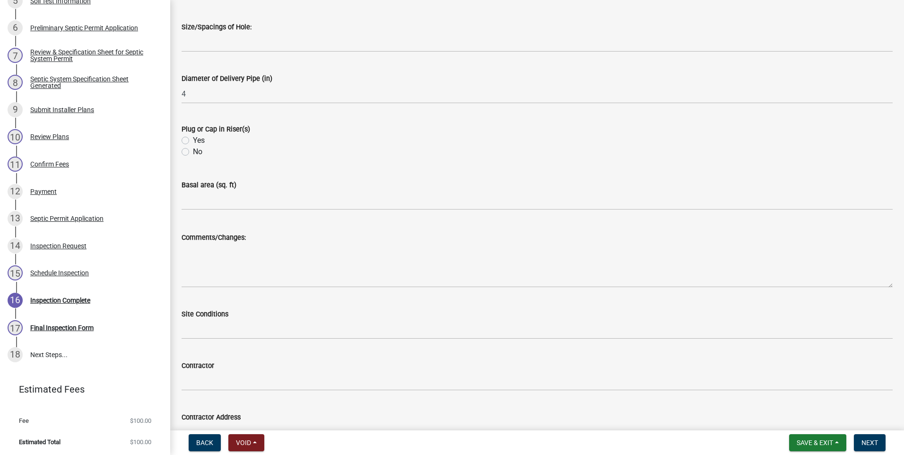
click at [193, 142] on label "Yes" at bounding box center [199, 140] width 12 height 11
click at [193, 141] on input "Yes" at bounding box center [196, 138] width 6 height 6
radio input "true"
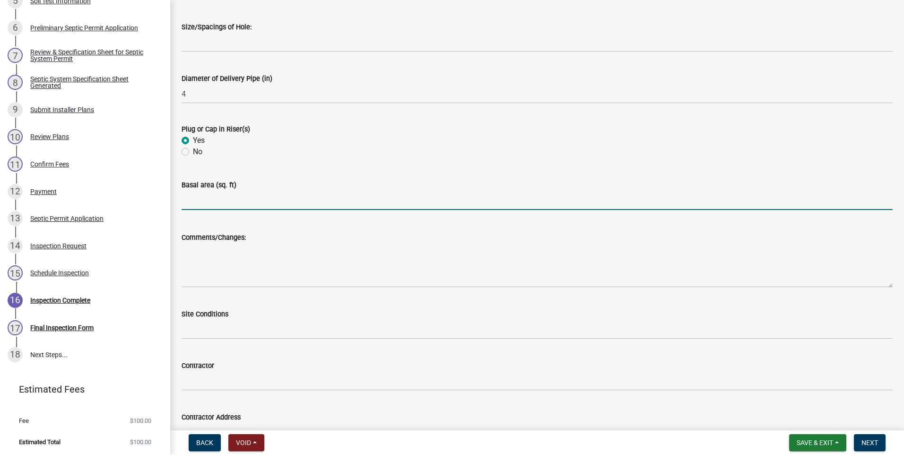
click at [206, 201] on input "text" at bounding box center [536, 199] width 711 height 19
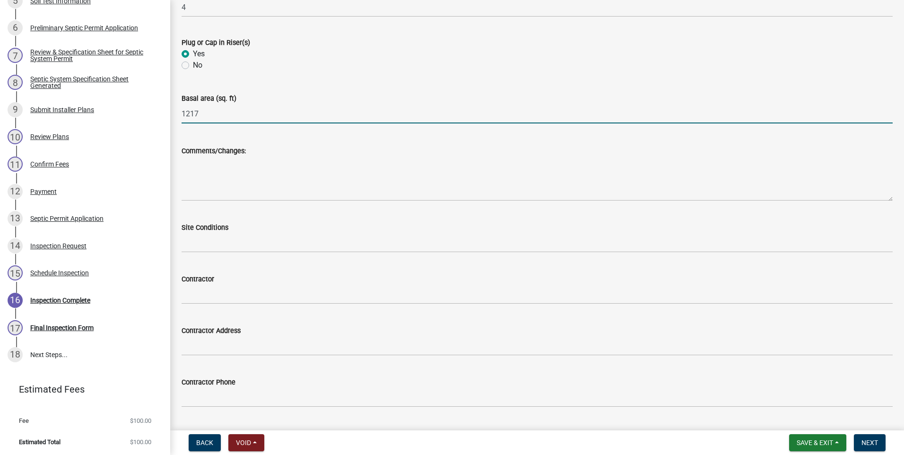
scroll to position [2361, 0]
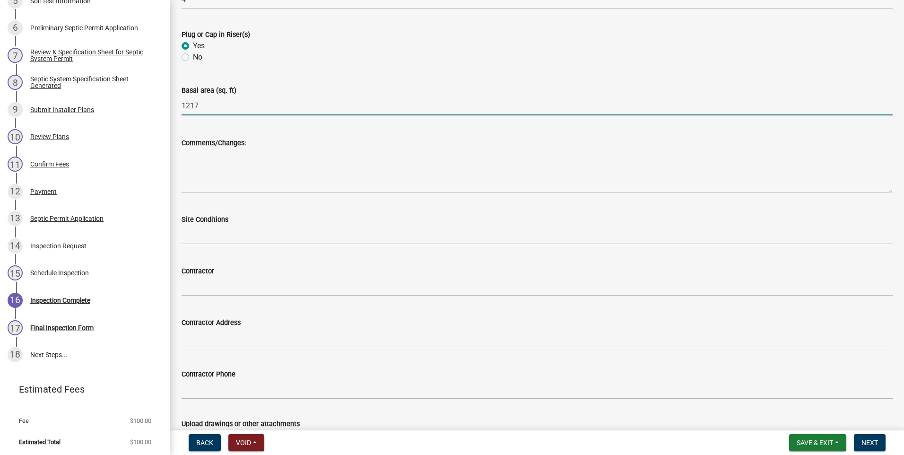
type input "1217"
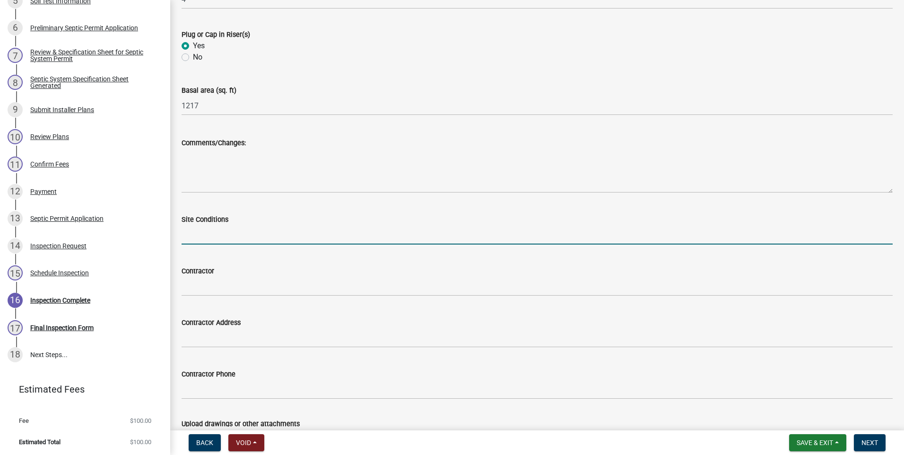
click at [230, 232] on input "Site Conditions" at bounding box center [536, 234] width 711 height 19
type input "dry"
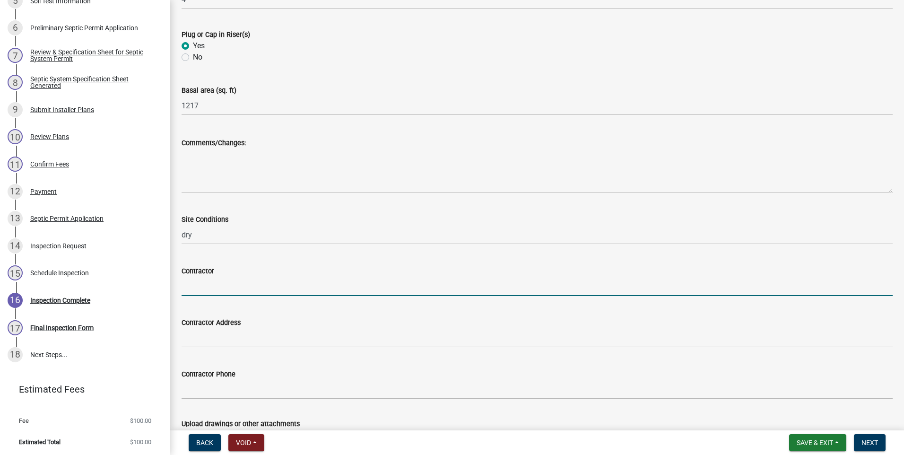
click at [222, 286] on input "Contractor" at bounding box center [536, 285] width 711 height 19
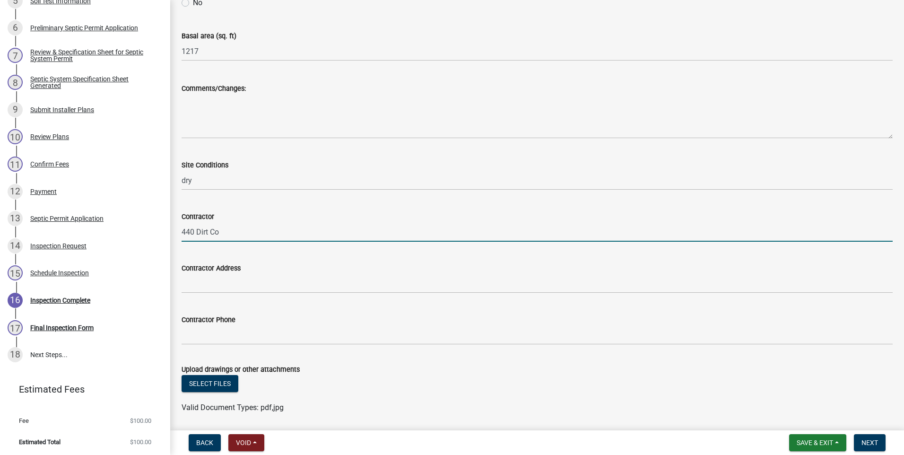
scroll to position [2448, 0]
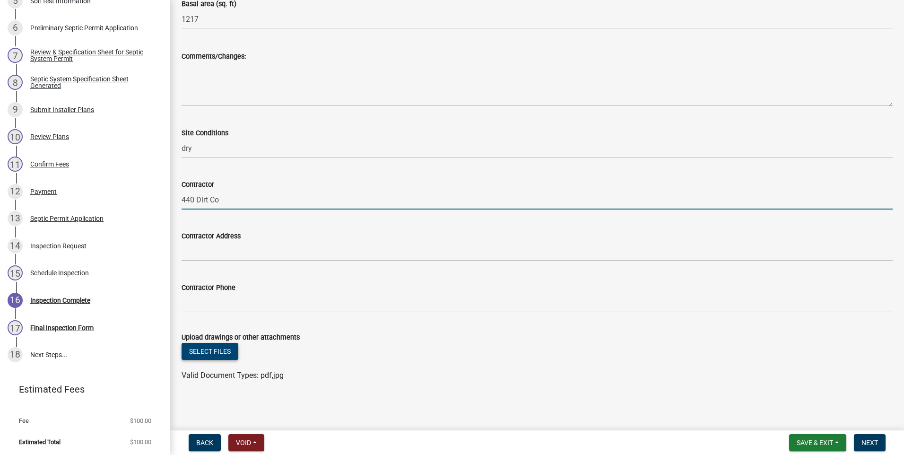
type input "440 Dirt Co"
click at [212, 353] on button "Select files" at bounding box center [209, 351] width 57 height 17
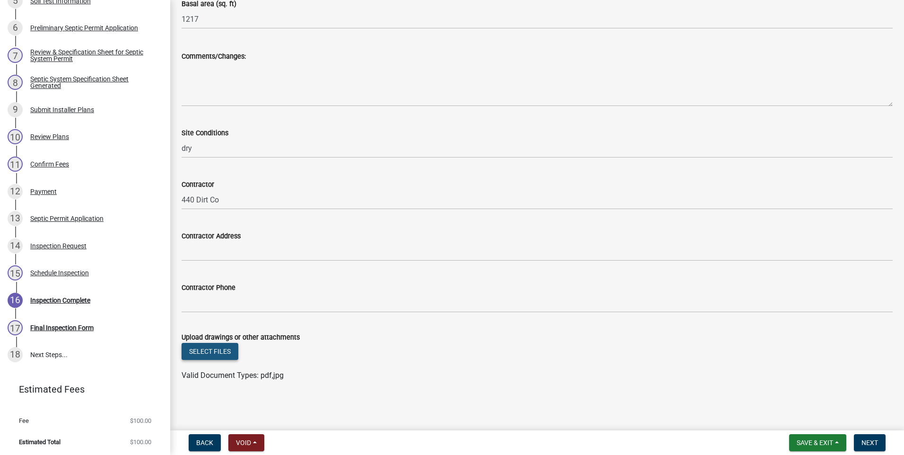
click at [214, 353] on button "Select files" at bounding box center [209, 351] width 57 height 17
click at [870, 439] on span "Next" at bounding box center [869, 443] width 17 height 8
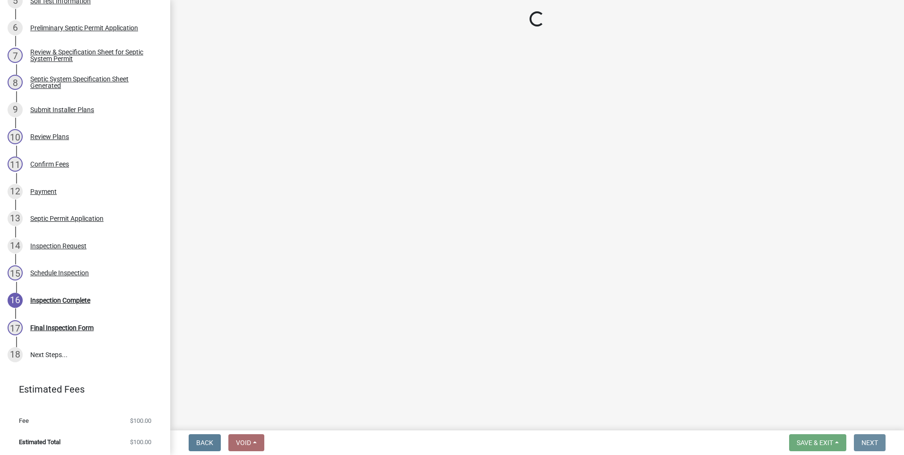
scroll to position [0, 0]
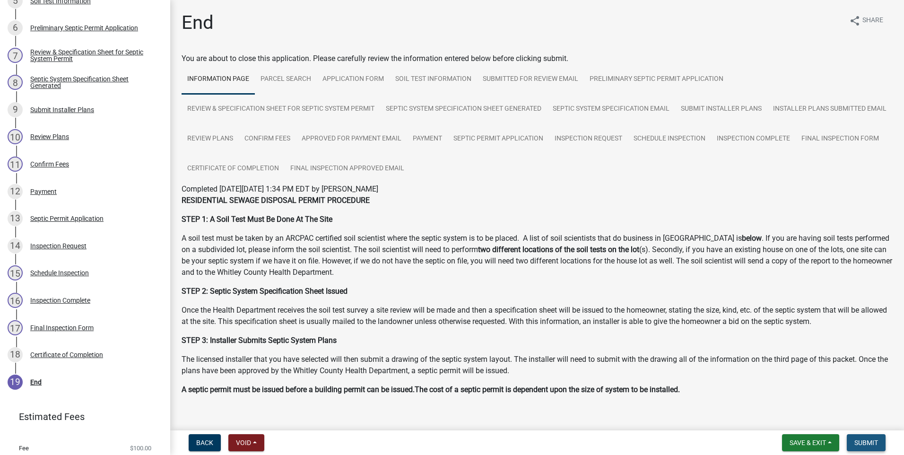
click at [866, 439] on span "Submit" at bounding box center [866, 443] width 24 height 8
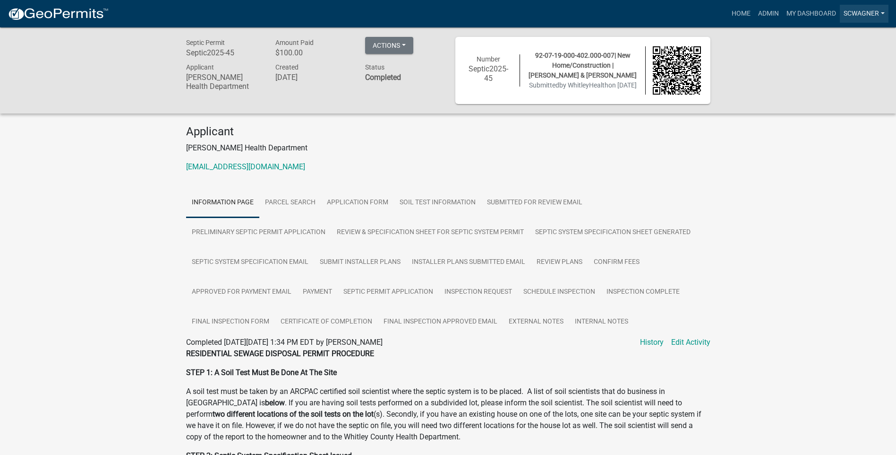
click at [862, 11] on link "scwagner" at bounding box center [864, 14] width 49 height 18
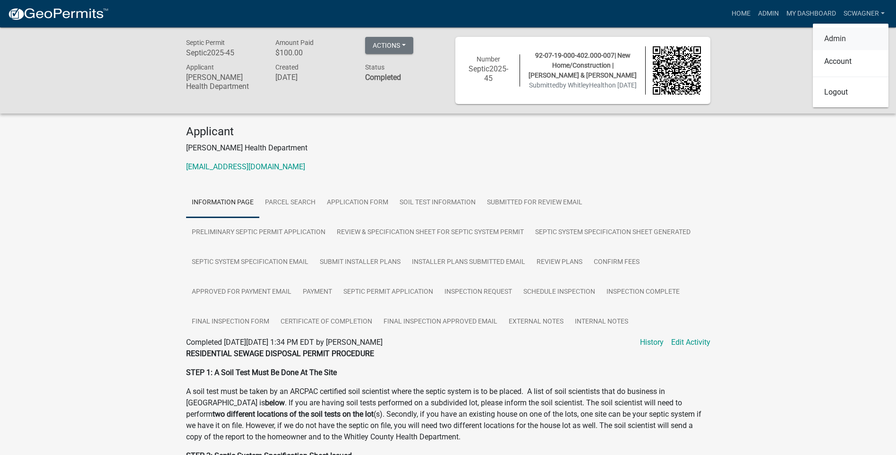
click at [848, 38] on link "Admin" at bounding box center [851, 38] width 76 height 23
